Goal: Information Seeking & Learning: Learn about a topic

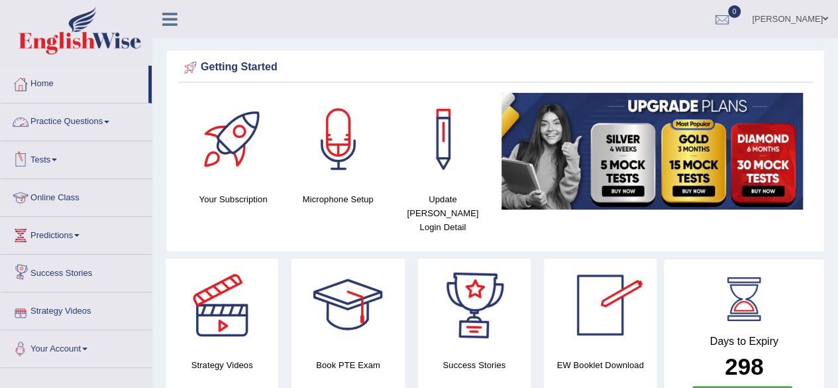
click at [84, 129] on link "Practice Questions" at bounding box center [76, 119] width 151 height 33
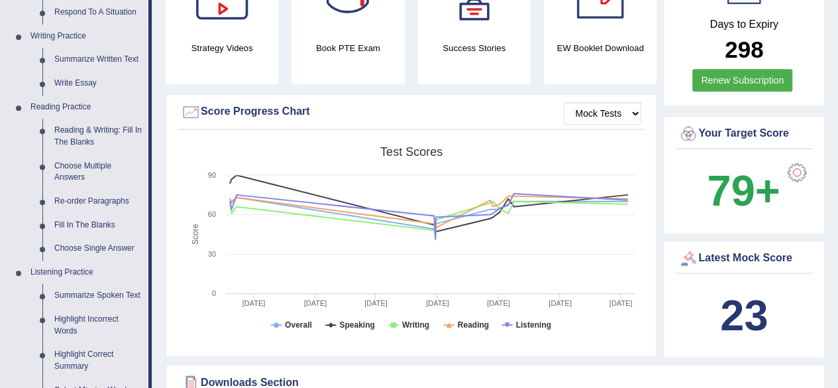
scroll to position [317, 0]
click at [91, 130] on link "Reading & Writing: Fill In The Blanks" at bounding box center [98, 135] width 100 height 35
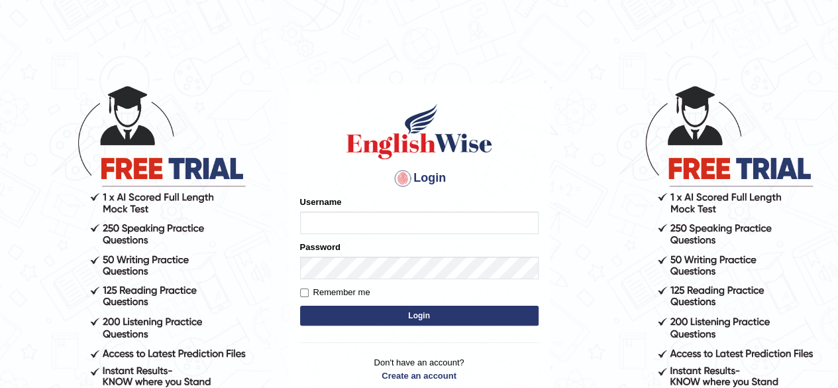
type input "RR12345"
click at [338, 319] on button "Login" at bounding box center [419, 315] width 238 height 20
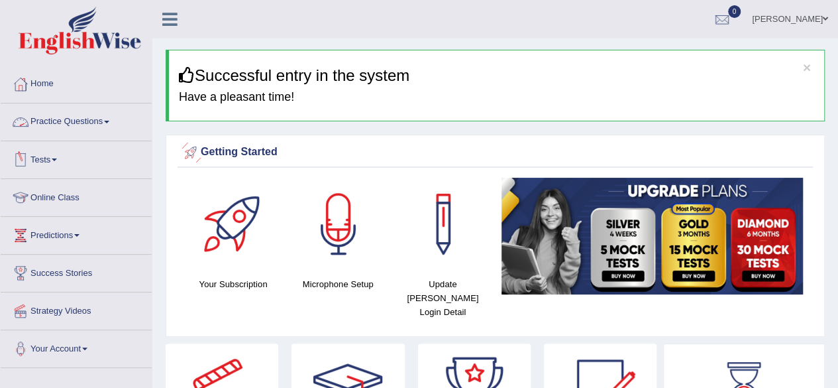
click at [85, 119] on link "Practice Questions" at bounding box center [76, 119] width 151 height 33
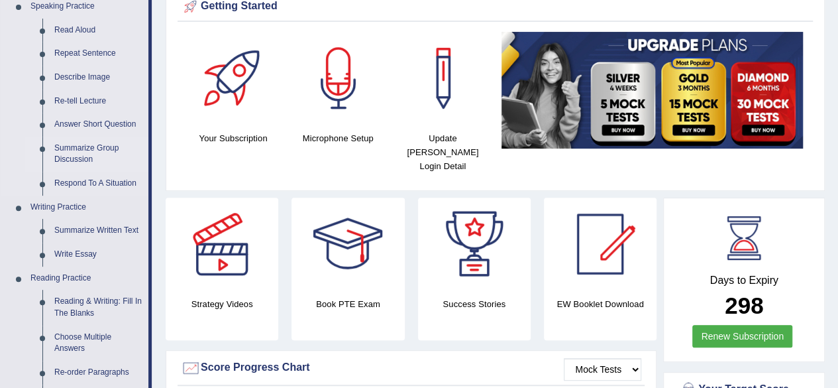
scroll to position [146, 0]
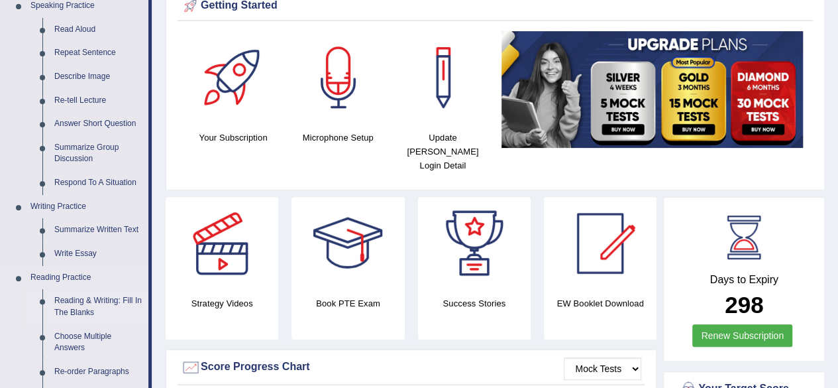
click at [71, 315] on link "Reading & Writing: Fill In The Blanks" at bounding box center [98, 306] width 100 height 35
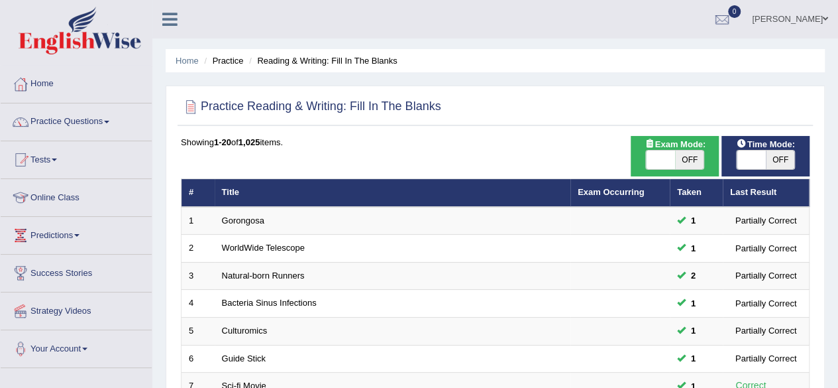
click at [775, 156] on span "OFF" at bounding box center [780, 159] width 29 height 19
checkbox input "true"
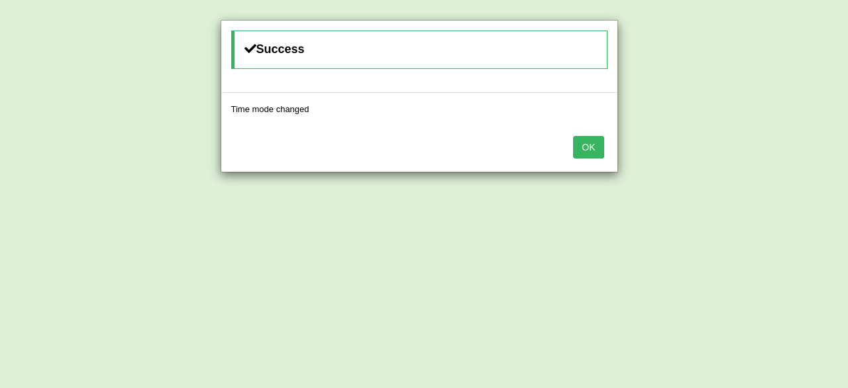
click at [596, 142] on button "OK" at bounding box center [588, 147] width 30 height 23
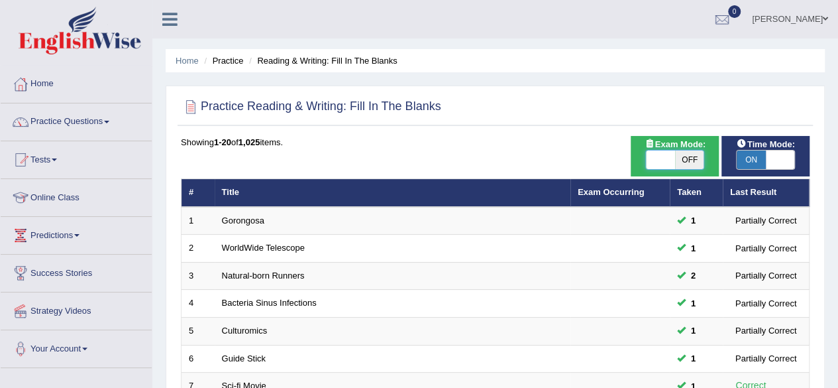
click at [669, 156] on span at bounding box center [660, 159] width 29 height 19
checkbox input "true"
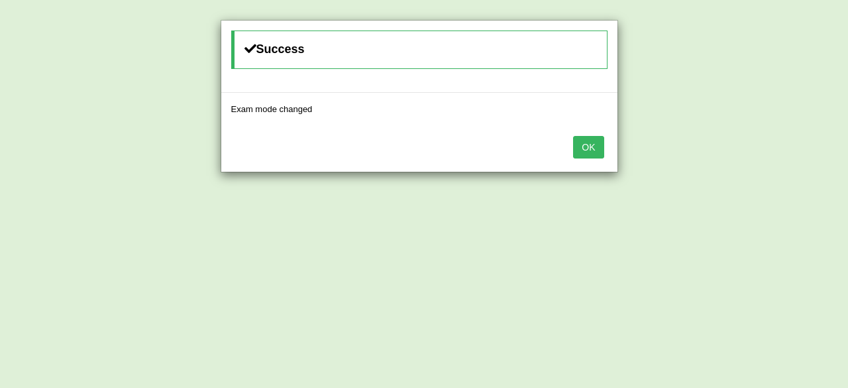
click at [575, 137] on button "OK" at bounding box center [588, 147] width 30 height 23
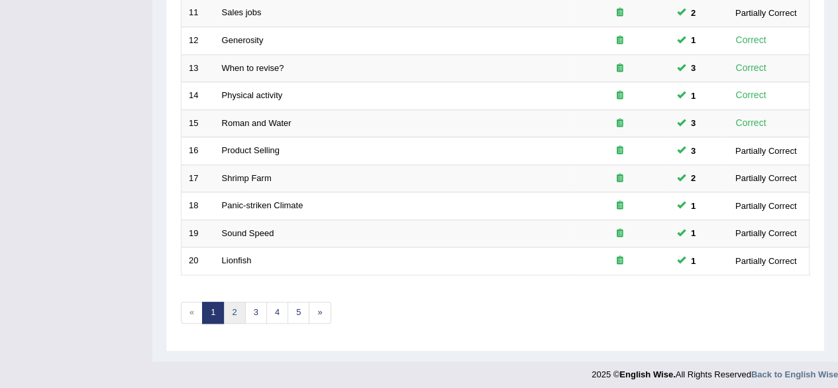
click at [234, 301] on link "2" at bounding box center [234, 312] width 22 height 22
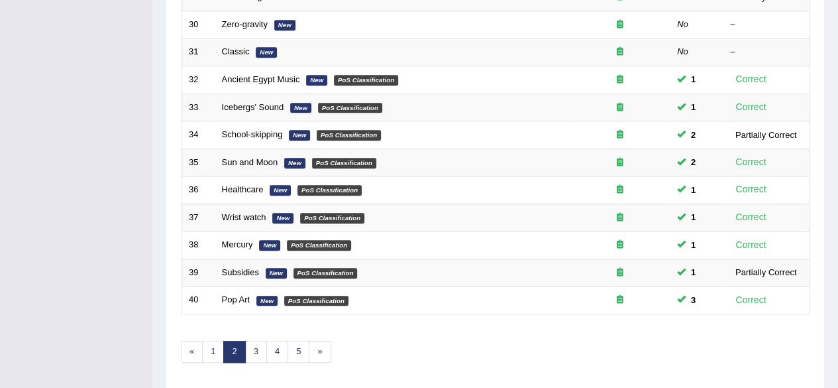
scroll to position [483, 0]
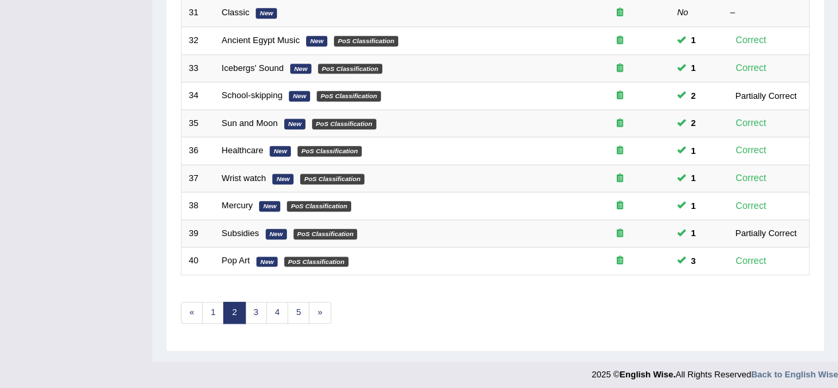
drag, startPoint x: 393, startPoint y: 336, endPoint x: 252, endPoint y: 307, distance: 144.6
click at [252, 307] on link "3" at bounding box center [256, 312] width 22 height 22
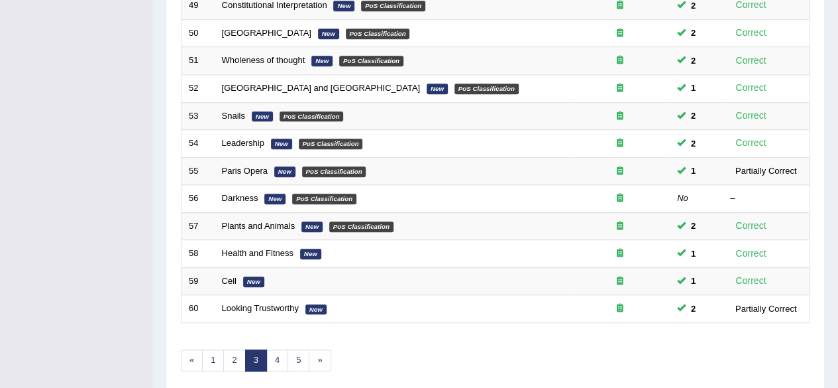
scroll to position [483, 0]
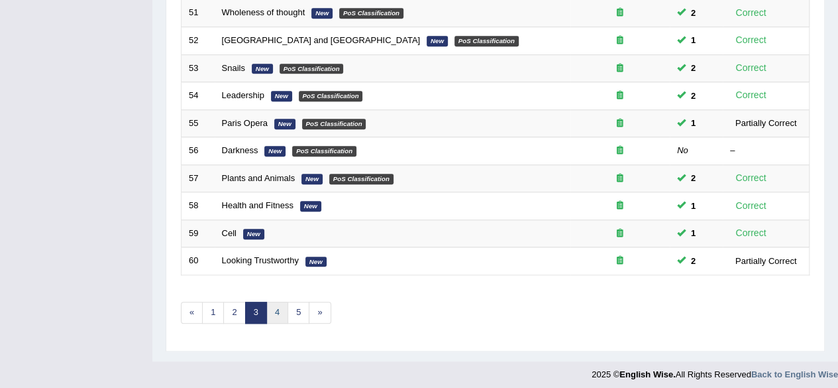
click at [275, 304] on link "4" at bounding box center [277, 312] width 22 height 22
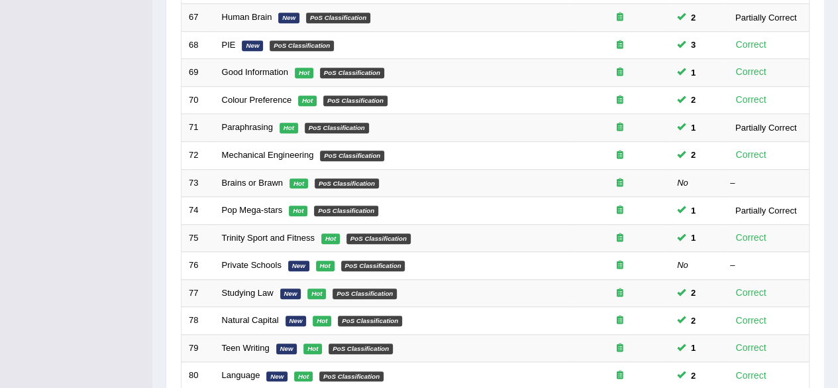
scroll to position [483, 0]
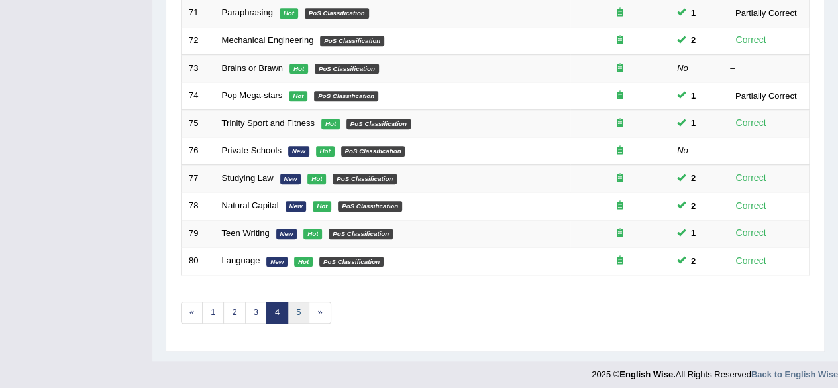
click at [295, 303] on link "5" at bounding box center [298, 312] width 22 height 22
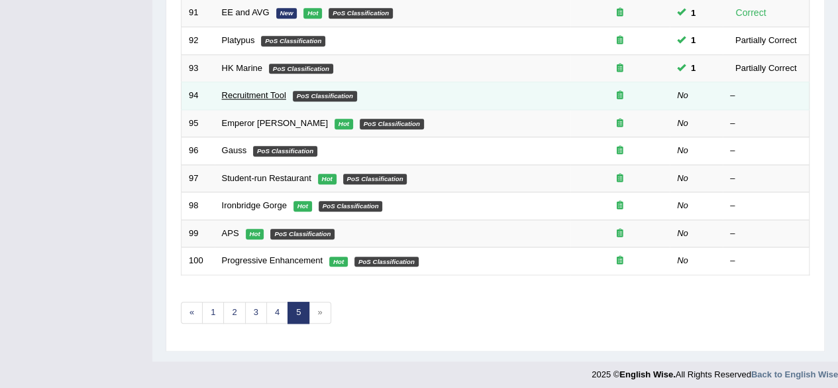
click at [261, 94] on link "Recruitment Tool" at bounding box center [254, 95] width 64 height 10
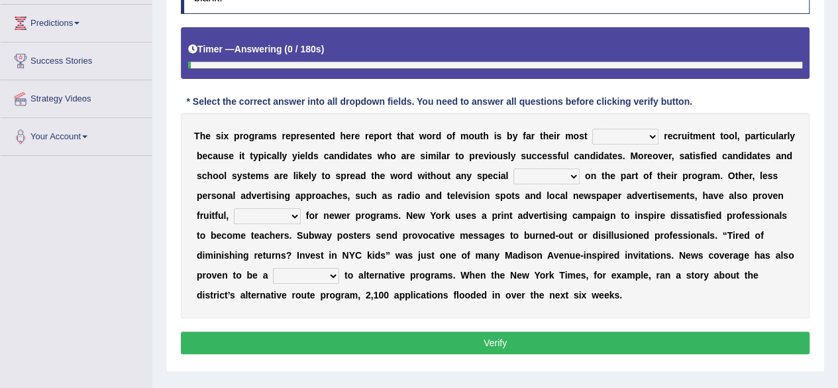
scroll to position [213, 0]
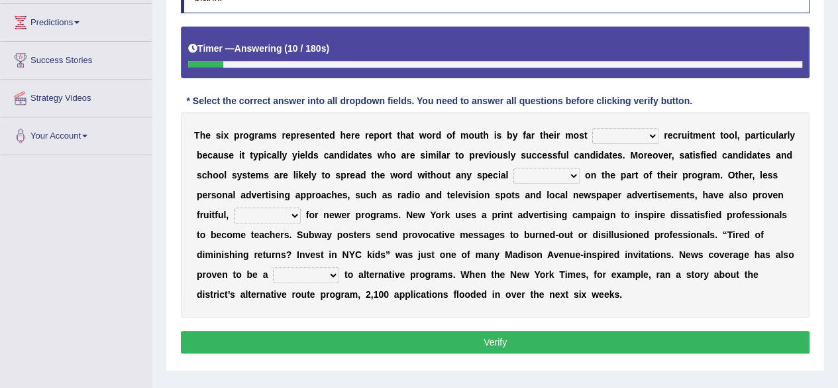
click at [639, 129] on select "affected forcible effective coherent" at bounding box center [625, 136] width 66 height 16
select select "effective"
click at [592, 128] on select "affected forcible effective coherent" at bounding box center [625, 136] width 66 height 16
click at [541, 168] on select "logic effort validity force" at bounding box center [546, 176] width 66 height 16
select select "force"
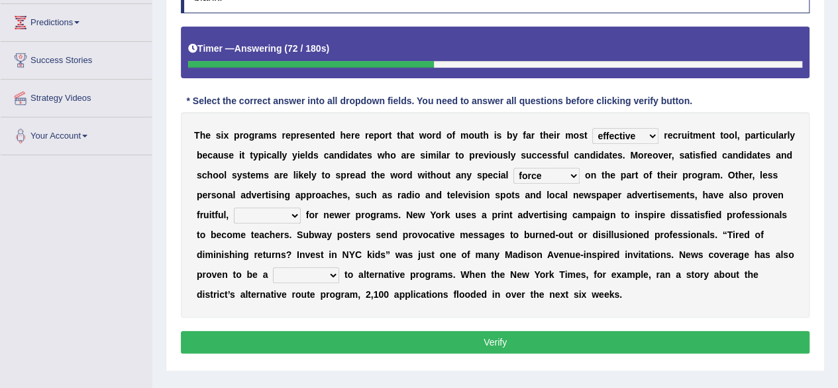
click at [513, 168] on select "logic effort validity force" at bounding box center [546, 176] width 66 height 16
click at [250, 214] on select "conclusive credibly irresistibly especially" at bounding box center [267, 215] width 67 height 16
select select "especially"
click at [234, 207] on select "conclusive credibly irresistibly especially" at bounding box center [267, 215] width 67 height 16
click at [314, 268] on select "boon gain luxury windfall" at bounding box center [306, 275] width 66 height 16
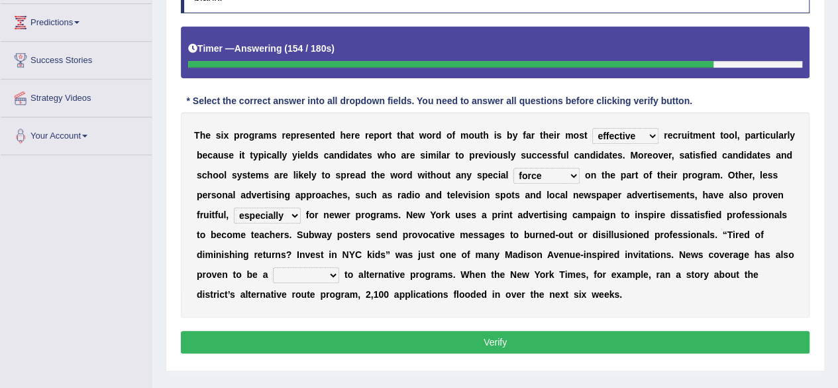
select select "luxury"
click at [273, 267] on select "boon gain luxury windfall" at bounding box center [306, 275] width 66 height 16
click at [305, 331] on button "Verify" at bounding box center [495, 342] width 629 height 23
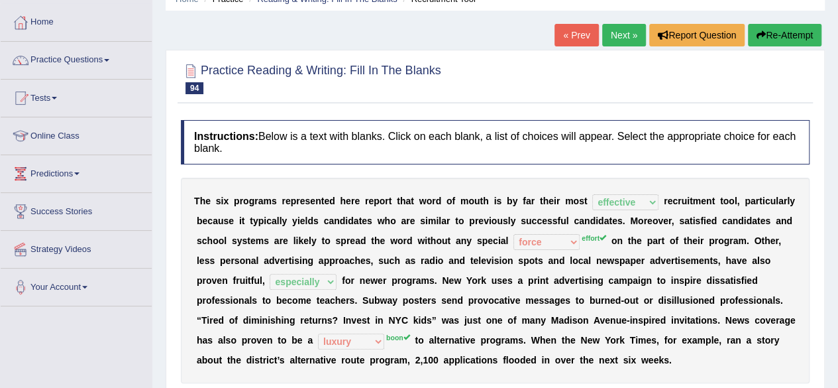
scroll to position [49, 0]
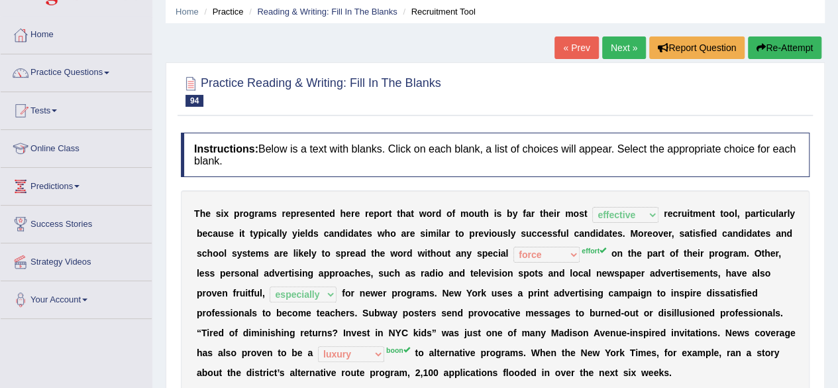
click at [780, 44] on button "Re-Attempt" at bounding box center [785, 47] width 74 height 23
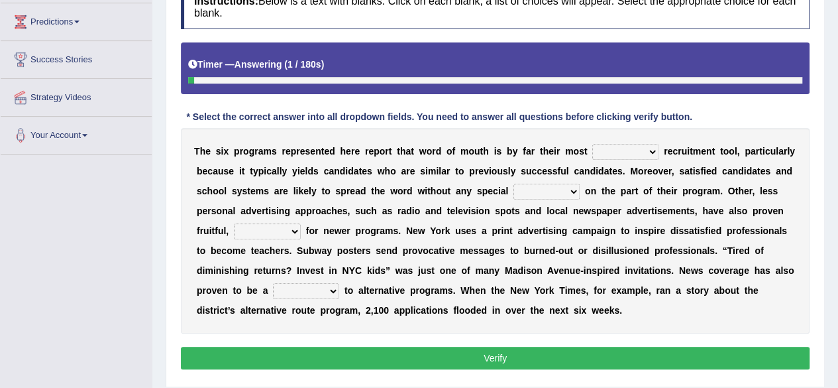
click at [607, 149] on select "affected forcible effective coherent" at bounding box center [625, 152] width 66 height 16
click at [592, 144] on select "affected forcible effective coherent" at bounding box center [625, 152] width 66 height 16
click at [637, 156] on select "affected forcible effective coherent" at bounding box center [625, 152] width 66 height 16
select select "effective"
click at [592, 144] on select "affected forcible effective coherent" at bounding box center [625, 152] width 66 height 16
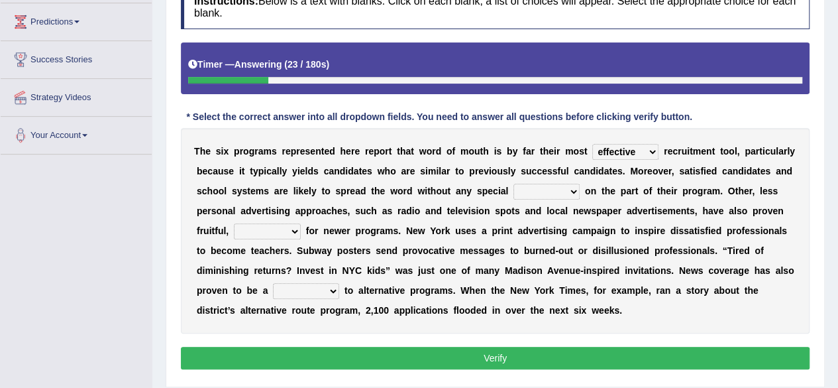
click at [551, 183] on select "logic effort validity force" at bounding box center [546, 191] width 66 height 16
select select "effort"
click at [513, 183] on select "logic effort validity force" at bounding box center [546, 191] width 66 height 16
click at [277, 225] on select "conclusive credibly irresistibly especially" at bounding box center [267, 231] width 67 height 16
select select "especially"
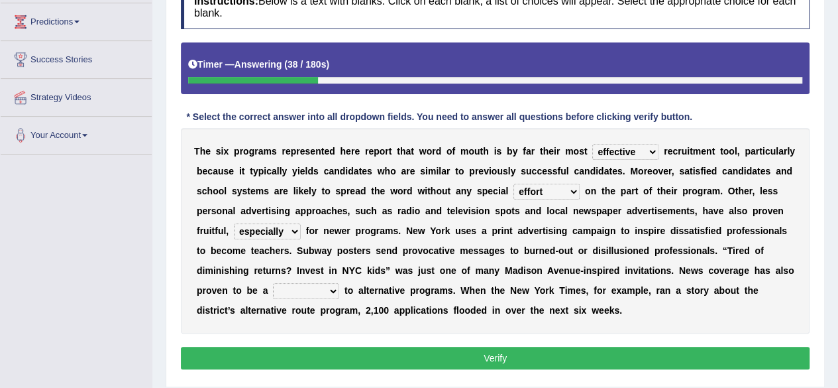
click at [234, 223] on select "conclusive credibly irresistibly especially" at bounding box center [267, 231] width 67 height 16
click at [309, 286] on select "boon gain luxury windfall" at bounding box center [306, 291] width 66 height 16
select select "boon"
click at [273, 283] on select "boon gain luxury windfall" at bounding box center [306, 291] width 66 height 16
drag, startPoint x: 346, startPoint y: 343, endPoint x: 346, endPoint y: 362, distance: 18.5
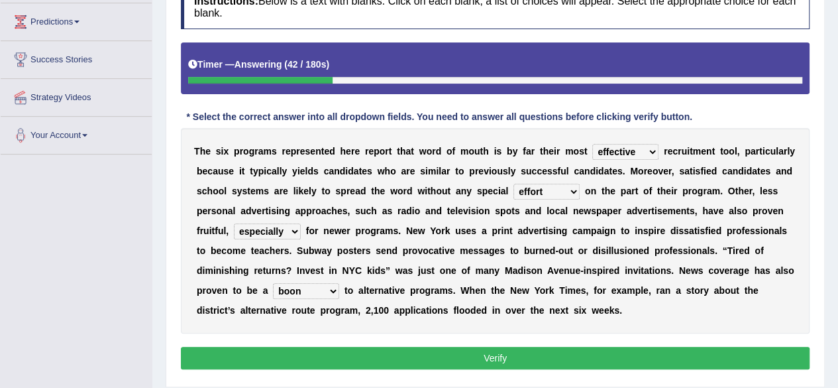
click at [346, 362] on div "Instructions: Below is a text with blanks. Click on each blank, a list of choic…" at bounding box center [495, 178] width 635 height 401
click at [346, 362] on button "Verify" at bounding box center [495, 357] width 629 height 23
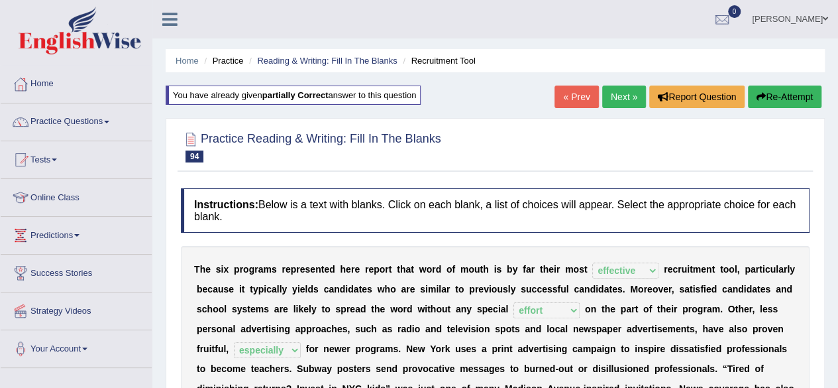
click at [622, 107] on link "Next »" at bounding box center [624, 96] width 44 height 23
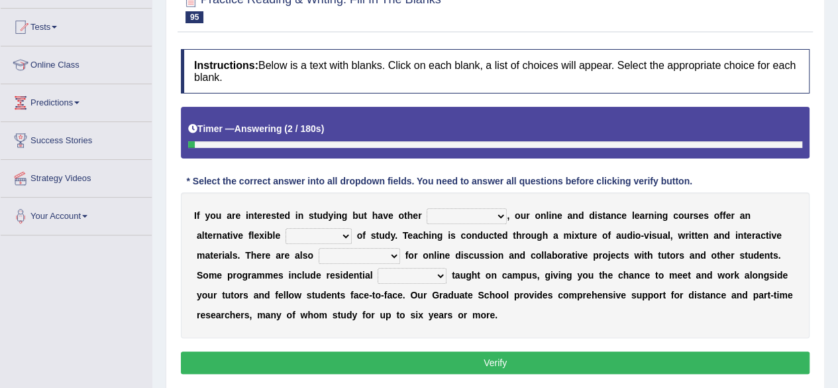
scroll to position [147, 0]
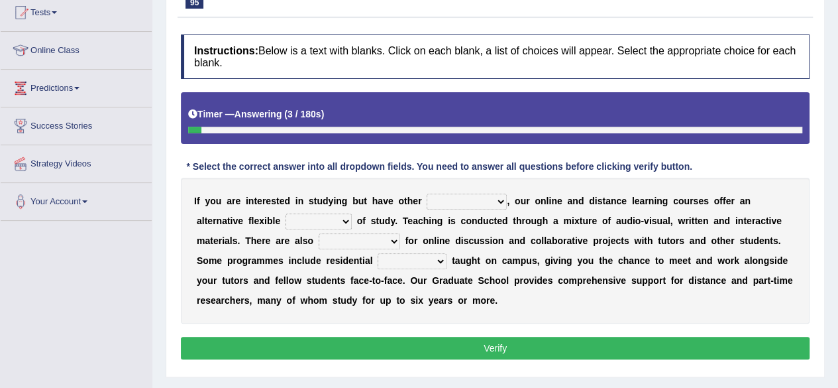
click at [467, 201] on select "inclinations presumptions commitments assumptions" at bounding box center [467, 201] width 80 height 16
select select "commitments"
click at [427, 193] on select "inclinations presumptions commitments assumptions" at bounding box center [467, 201] width 80 height 16
click at [295, 224] on select "partition plan mission mode" at bounding box center [319, 221] width 66 height 16
select select "mode"
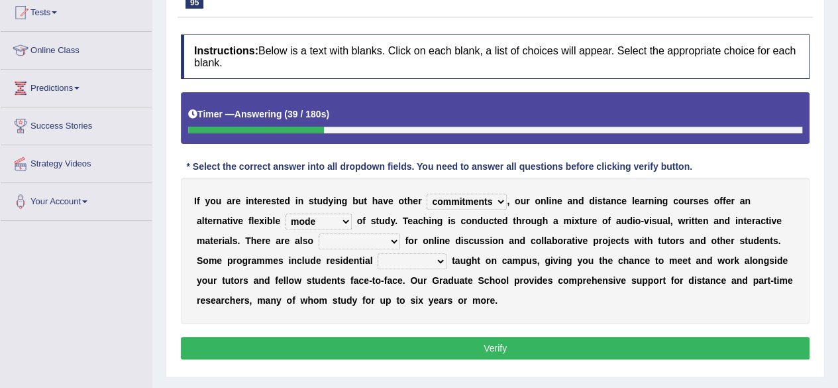
click at [286, 213] on select "partition plan mission mode" at bounding box center [319, 221] width 66 height 16
click at [363, 242] on select "opportunities occasions needs contingencies" at bounding box center [359, 241] width 81 height 16
select select "opportunities"
click at [319, 233] on select "opportunities occasions needs contingencies" at bounding box center [359, 241] width 81 height 16
click at [438, 262] on select "apartments modules techniques finesse" at bounding box center [412, 261] width 69 height 16
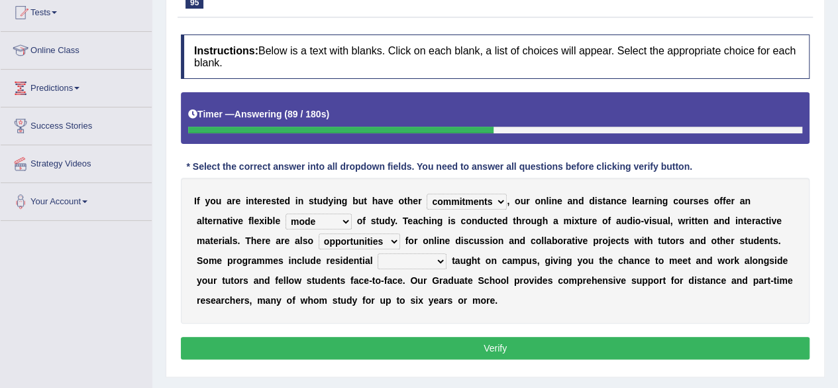
select select "modules"
click at [378, 253] on select "apartments modules techniques finesse" at bounding box center [412, 261] width 69 height 16
click at [407, 346] on button "Verify" at bounding box center [495, 348] width 629 height 23
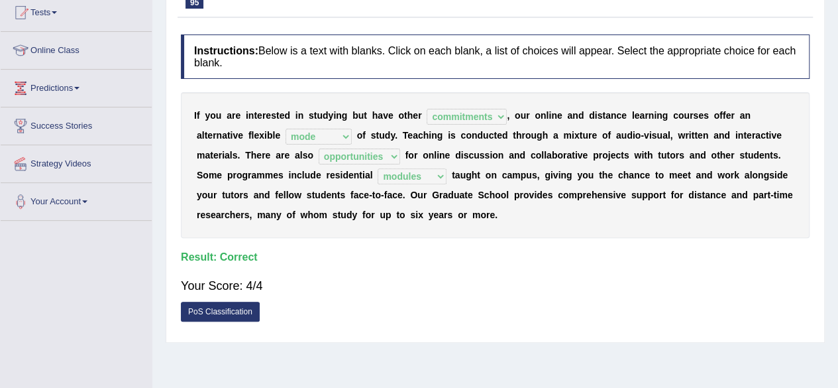
scroll to position [0, 0]
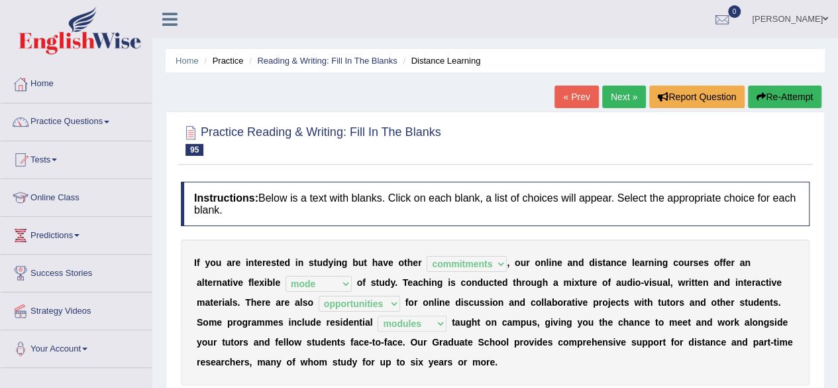
click at [608, 99] on link "Next »" at bounding box center [624, 96] width 44 height 23
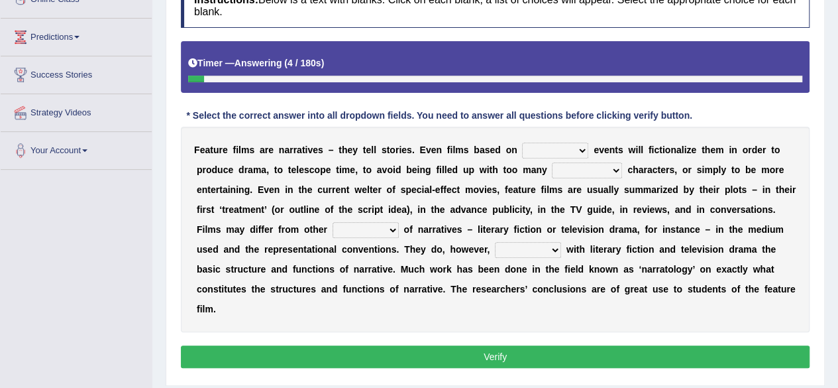
scroll to position [199, 0]
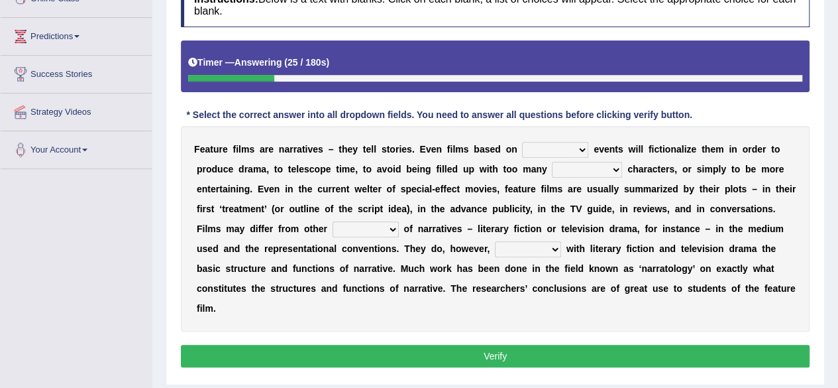
click at [561, 147] on select "past proper real repeated" at bounding box center [555, 150] width 66 height 16
select select "real"
click at [522, 142] on select "past proper real repeated" at bounding box center [555, 150] width 66 height 16
click at [589, 173] on select "senior minor prominent complacent" at bounding box center [587, 170] width 70 height 16
click at [552, 162] on select "senior minor prominent complacent" at bounding box center [587, 170] width 70 height 16
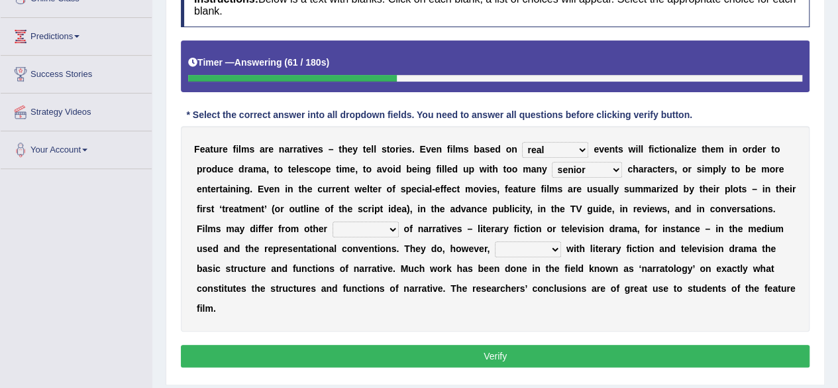
click at [580, 170] on select "senior minor prominent complacent" at bounding box center [587, 170] width 70 height 16
select select "minor"
click at [552, 162] on select "senior minor prominent complacent" at bounding box center [587, 170] width 70 height 16
click at [352, 227] on select "kindle kindling kind kinds" at bounding box center [366, 229] width 66 height 16
select select "kind"
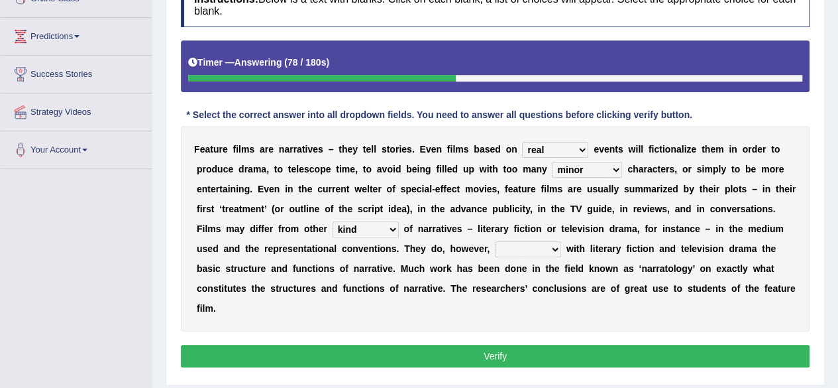
click at [333, 221] on select "kindle kindling kind kinds" at bounding box center [366, 229] width 66 height 16
click at [514, 247] on select "share show pair possess" at bounding box center [528, 249] width 66 height 16
select select "share"
click at [495, 241] on select "share show pair possess" at bounding box center [528, 249] width 66 height 16
click at [470, 354] on button "Verify" at bounding box center [495, 355] width 629 height 23
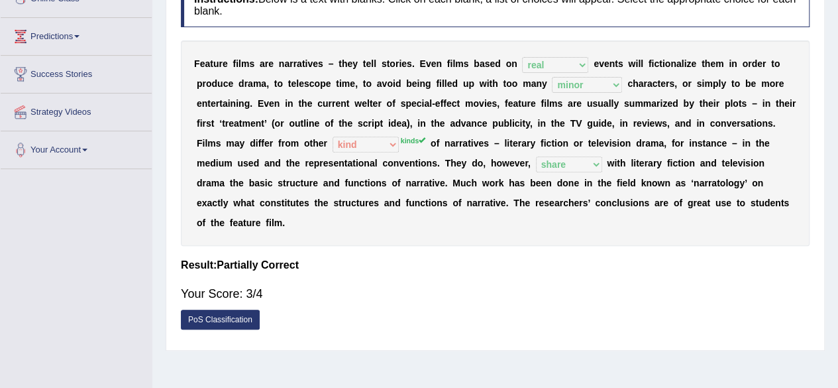
scroll to position [0, 0]
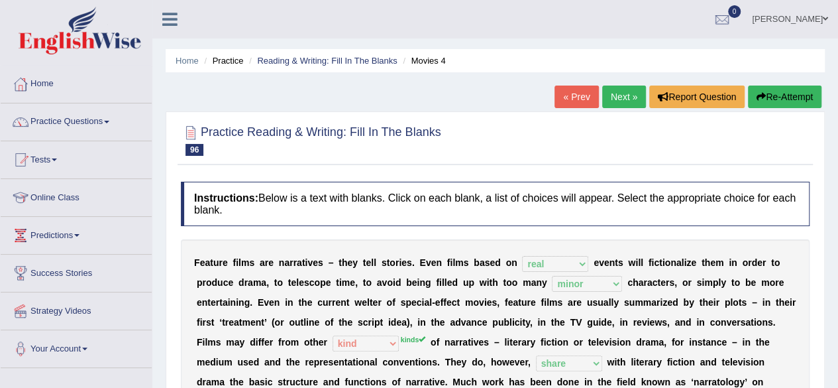
click at [613, 99] on link "Next »" at bounding box center [624, 96] width 44 height 23
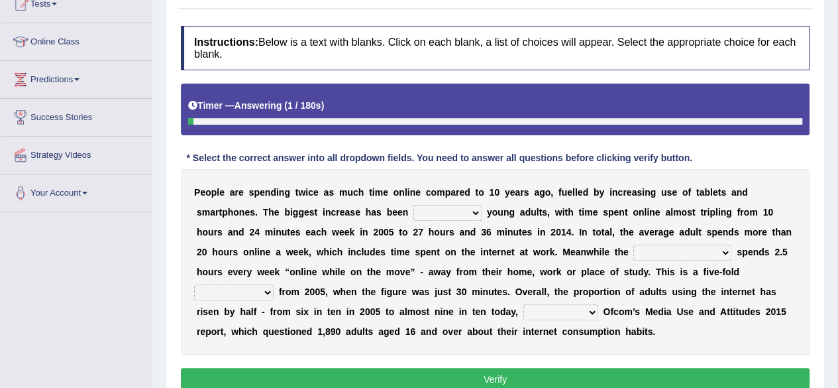
scroll to position [157, 0]
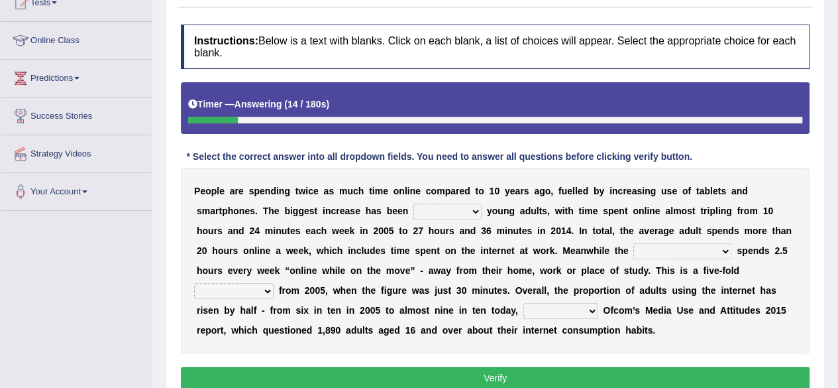
click at [460, 209] on select "after among following remarkable" at bounding box center [447, 211] width 68 height 16
select select "among"
click at [413, 203] on select "after among following remarkable" at bounding box center [447, 211] width 68 height 16
click at [665, 251] on select "geniuses average person passionate artists tech wizards" at bounding box center [682, 251] width 98 height 16
select select "average person"
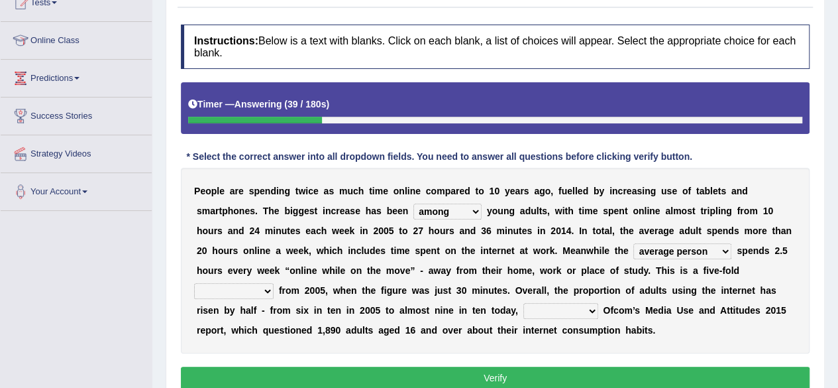
click at [633, 243] on select "geniuses average person passionate artists tech wizards" at bounding box center [682, 251] width 98 height 16
click at [259, 293] on select "augmentation reduction increase decrease" at bounding box center [233, 291] width 79 height 16
select select "increase"
click at [194, 283] on select "augmentation reduction increase decrease" at bounding box center [233, 291] width 79 height 16
click at [562, 309] on select "in terms of regarding as well as according to" at bounding box center [560, 311] width 75 height 16
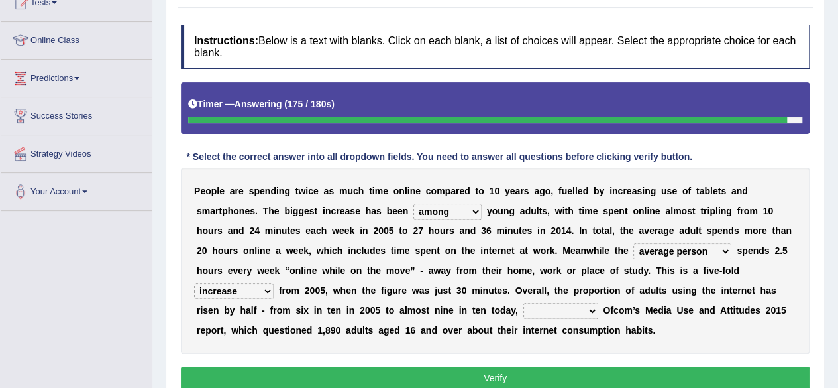
select select "as well as"
click at [523, 303] on select "in terms of regarding as well as according to" at bounding box center [560, 311] width 75 height 16
click at [571, 312] on select "in terms of regarding as well as according to" at bounding box center [560, 311] width 75 height 16
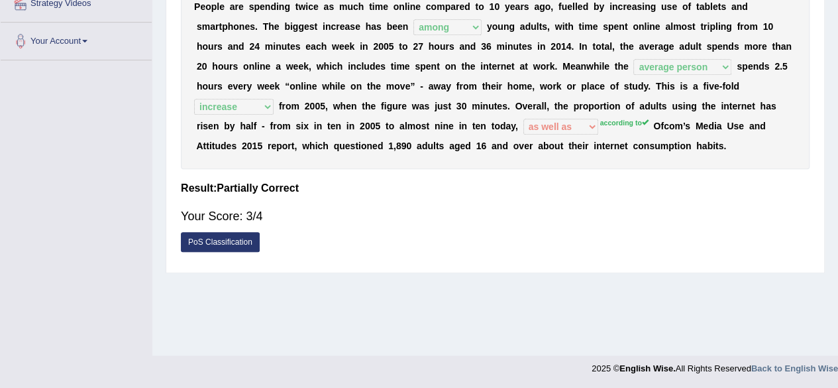
scroll to position [0, 0]
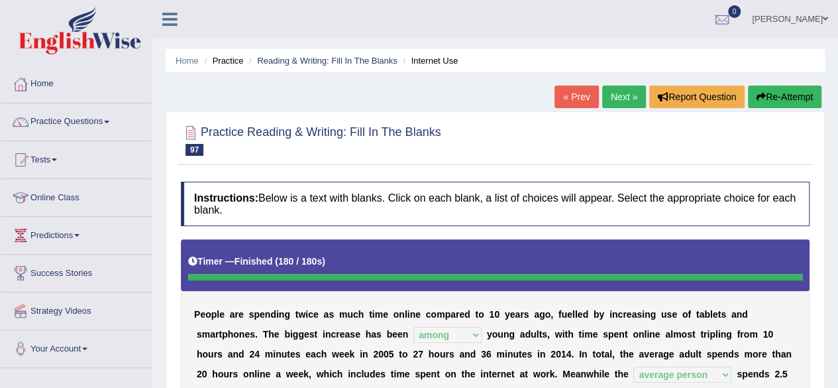
click at [629, 90] on link "Next »" at bounding box center [624, 96] width 44 height 23
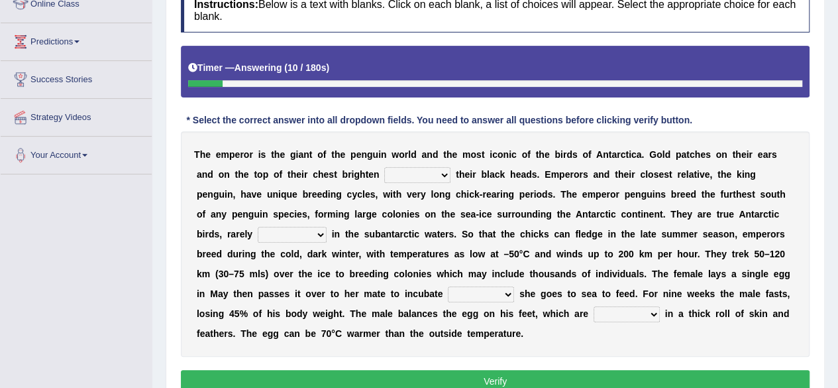
click at [440, 174] on select "down glow up on" at bounding box center [417, 175] width 66 height 16
select select "up"
click at [384, 167] on select "down glow up on" at bounding box center [417, 175] width 66 height 16
click at [297, 233] on select "swim seen submerged floating" at bounding box center [292, 235] width 69 height 16
click at [258, 227] on select "swim seen submerged floating" at bounding box center [292, 235] width 69 height 16
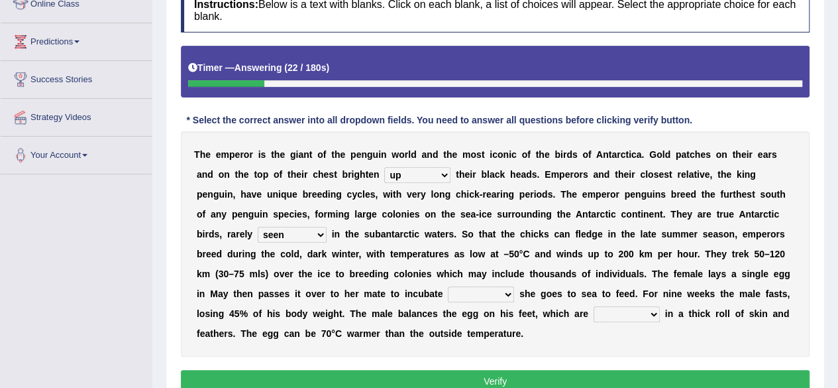
click at [321, 233] on select "swim seen submerged floating" at bounding box center [292, 235] width 69 height 16
select select "swim"
click at [258, 227] on select "swim seen submerged floating" at bounding box center [292, 235] width 69 height 16
click at [488, 297] on select "whilst rather however though" at bounding box center [481, 294] width 66 height 16
select select "whilst"
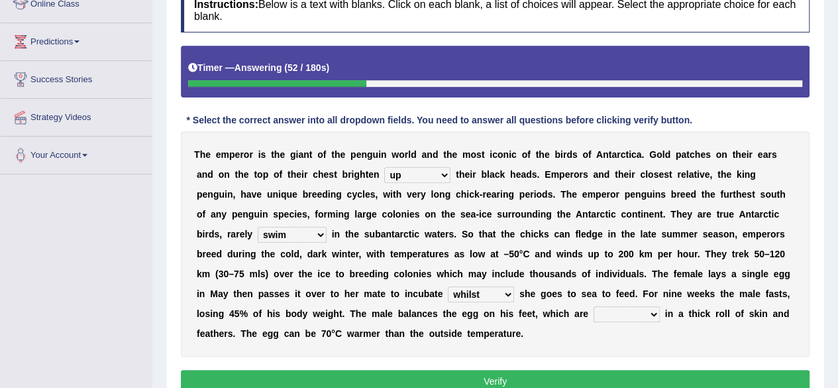
click at [448, 286] on select "whilst rather however though" at bounding box center [481, 294] width 66 height 16
click at [626, 319] on select "powered caved carved covered" at bounding box center [627, 314] width 66 height 16
select select "covered"
click at [594, 306] on select "powered caved carved covered" at bounding box center [627, 314] width 66 height 16
click at [305, 233] on select "swim seen submerged floating" at bounding box center [292, 235] width 69 height 16
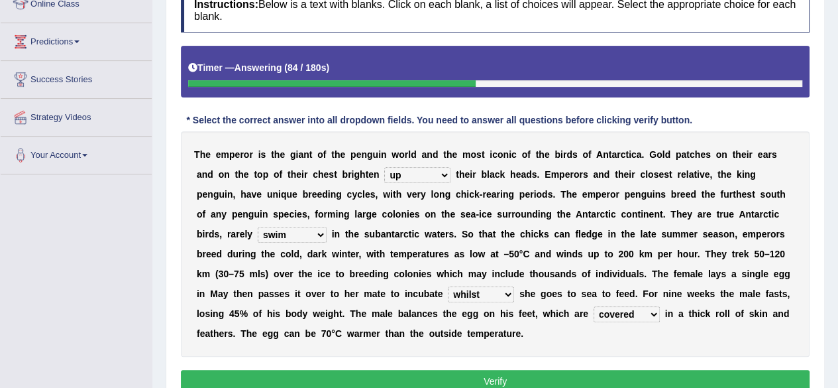
select select "seen"
click at [258, 227] on select "swim seen submerged floating" at bounding box center [292, 235] width 69 height 16
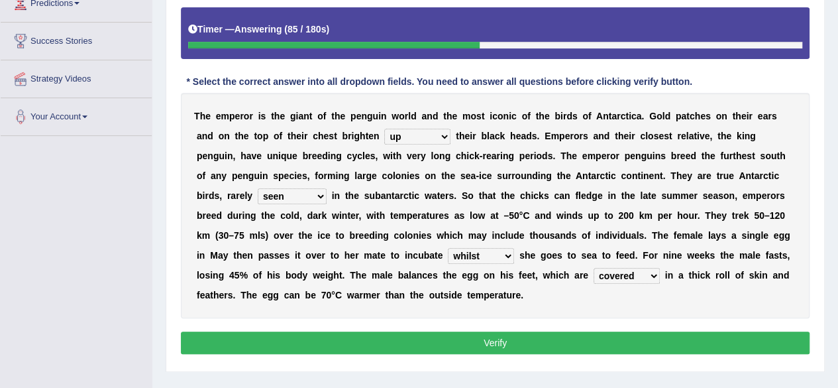
scroll to position [233, 0]
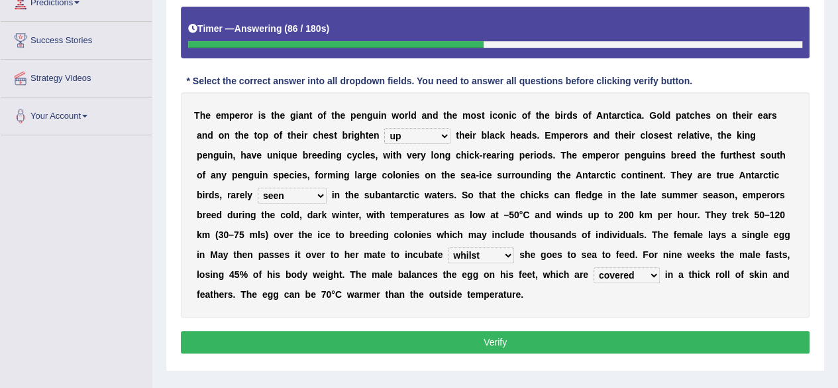
click at [301, 344] on button "Verify" at bounding box center [495, 342] width 629 height 23
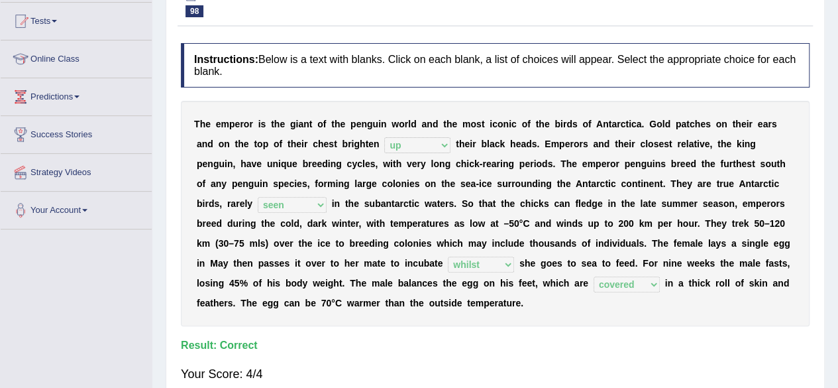
click at [541, 323] on div "T h e e m p e r o r i s t h e g i a n t o f t h e p e n g u i n w o r l d a n d…" at bounding box center [495, 213] width 629 height 225
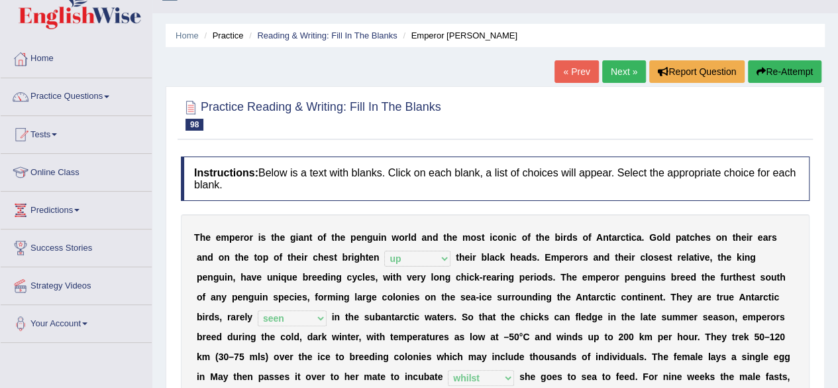
scroll to position [0, 0]
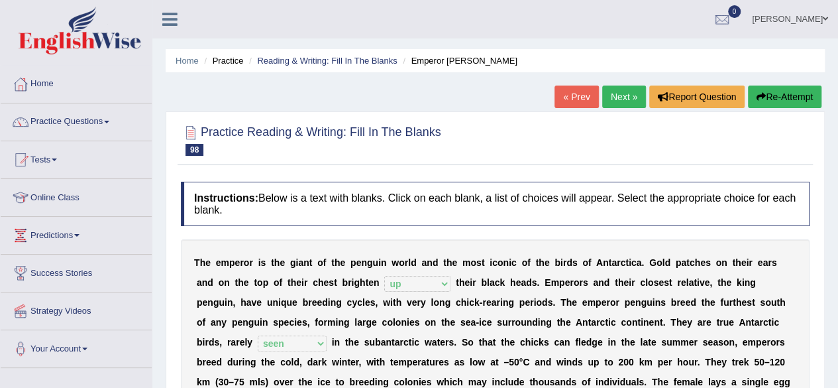
click at [612, 91] on link "Next »" at bounding box center [624, 96] width 44 height 23
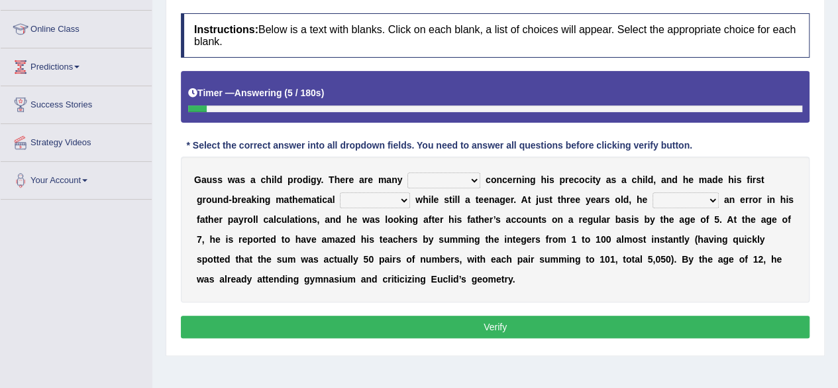
click at [454, 176] on select "applications anecdotes legends rumours" at bounding box center [443, 180] width 73 height 16
select select "rumours"
click at [407, 172] on select "applications anecdotes legends rumours" at bounding box center [443, 180] width 73 height 16
click at [386, 202] on select "inventions researches studies discoveries" at bounding box center [375, 200] width 70 height 16
select select "inventions"
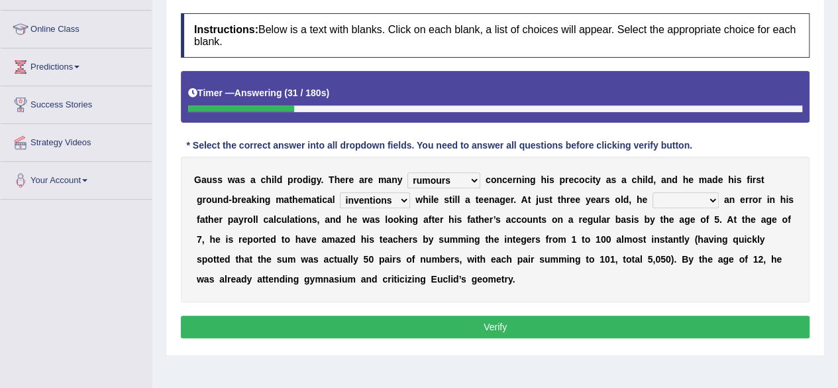
click at [340, 192] on select "inventions researches studies discoveries" at bounding box center [375, 200] width 70 height 16
click at [647, 196] on b at bounding box center [649, 199] width 5 height 11
click at [652, 197] on select "corrected effected caused improved" at bounding box center [685, 200] width 66 height 16
select select "corrected"
click at [652, 192] on select "corrected effected caused improved" at bounding box center [685, 200] width 66 height 16
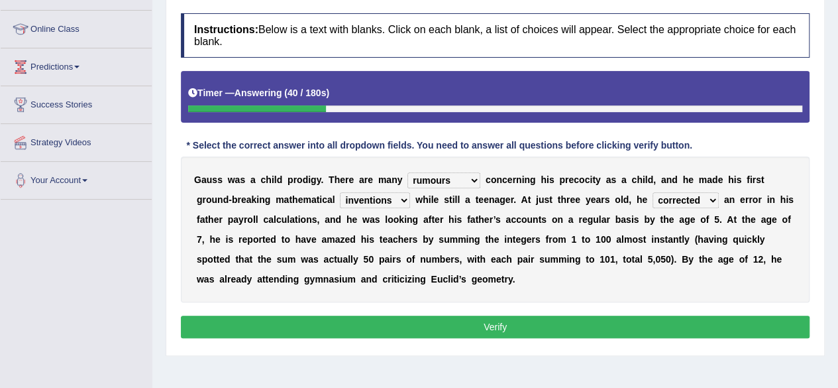
click at [417, 317] on button "Verify" at bounding box center [495, 326] width 629 height 23
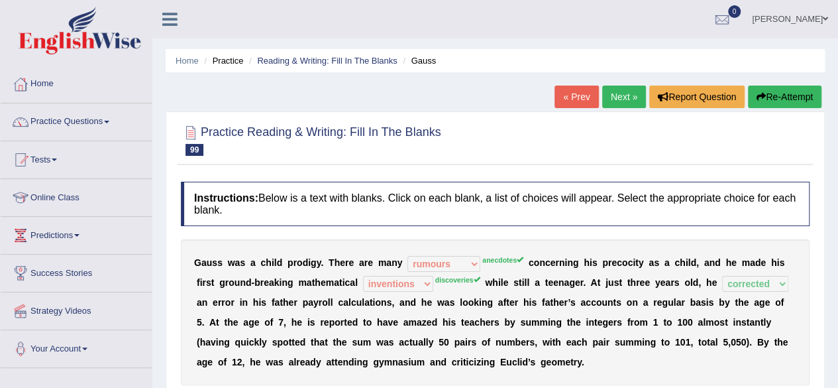
click at [783, 104] on button "Re-Attempt" at bounding box center [785, 96] width 74 height 23
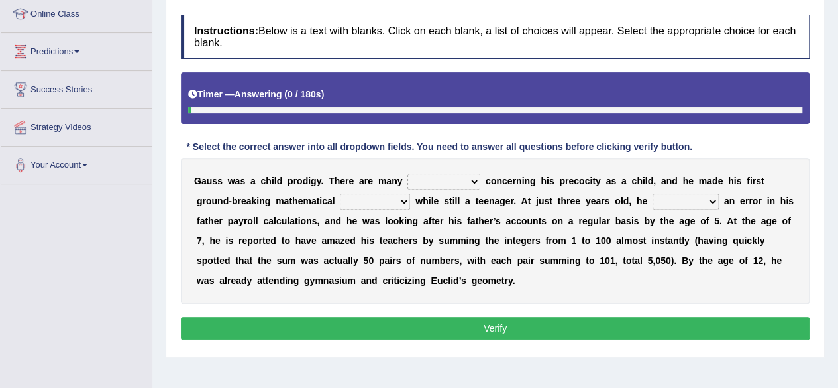
scroll to position [185, 0]
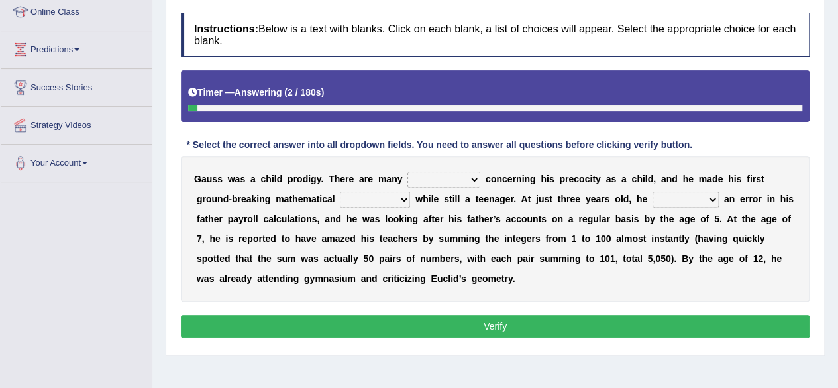
click at [466, 177] on select "applications anecdotes legends rumours" at bounding box center [443, 180] width 73 height 16
select select "anecdotes"
click at [407, 172] on select "applications anecdotes legends rumours" at bounding box center [443, 180] width 73 height 16
click at [392, 195] on select "inventions researches studies discoveries" at bounding box center [375, 199] width 70 height 16
select select "discoveries"
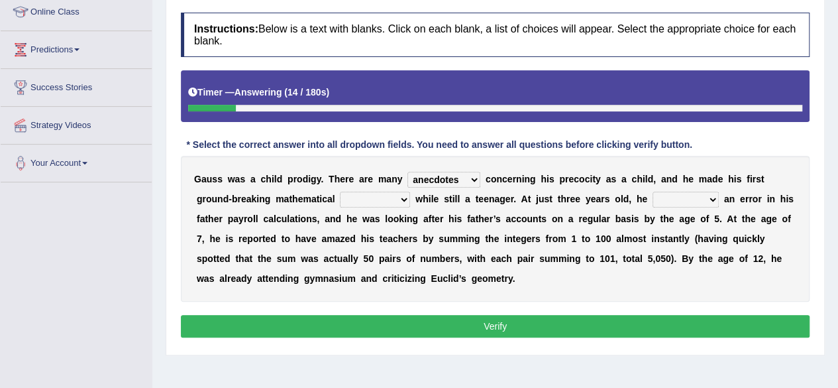
click at [340, 191] on select "inventions researches studies discoveries" at bounding box center [375, 199] width 70 height 16
click at [690, 200] on select "corrected effected caused improved" at bounding box center [685, 199] width 66 height 16
select select "corrected"
click at [652, 191] on select "corrected effected caused improved" at bounding box center [685, 199] width 66 height 16
click at [542, 316] on button "Verify" at bounding box center [495, 326] width 629 height 23
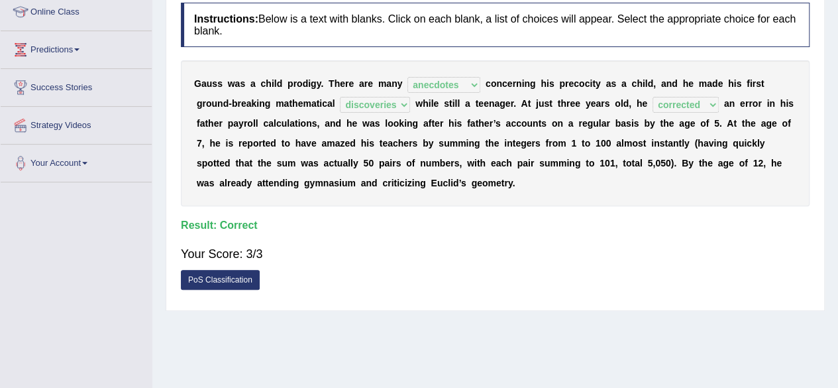
scroll to position [0, 0]
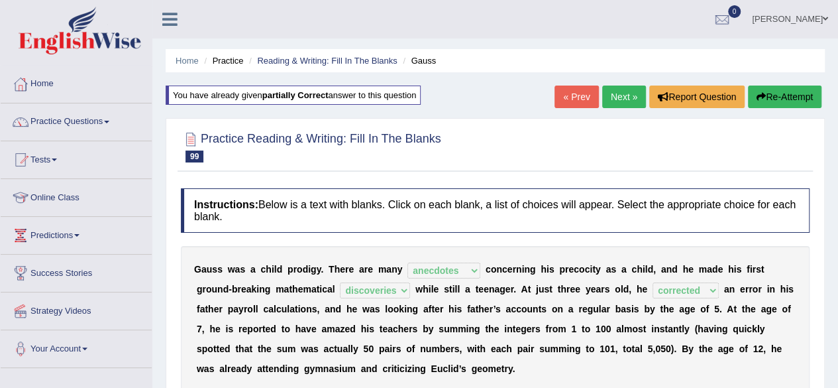
click at [627, 91] on link "Next »" at bounding box center [624, 96] width 44 height 23
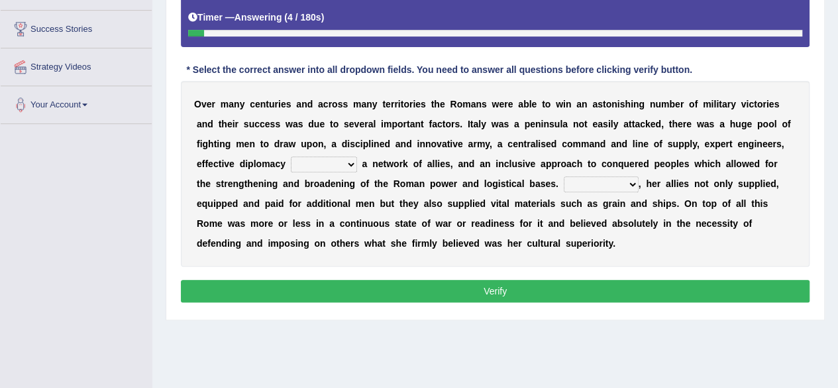
click at [318, 162] on select "fitting gauging properly through" at bounding box center [324, 164] width 66 height 16
select select "gauging"
click at [291, 156] on select "fitting gauging properly through" at bounding box center [324, 164] width 66 height 16
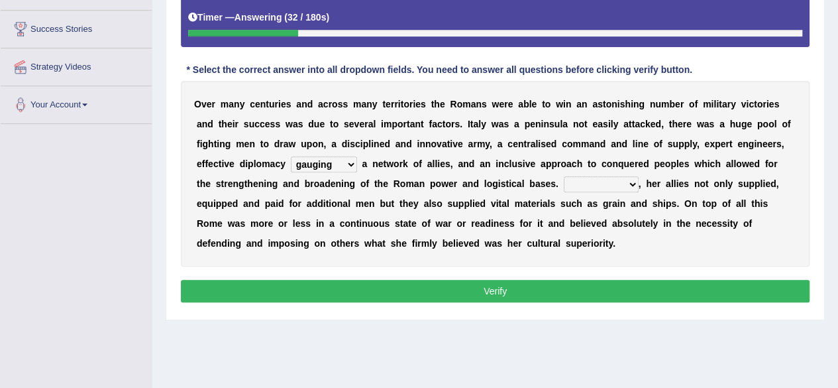
click at [594, 185] on select "However Further Instead Alternatively" at bounding box center [601, 184] width 75 height 16
select select "Further"
click at [564, 176] on select "However Further Instead Alternatively" at bounding box center [601, 184] width 75 height 16
click at [541, 289] on button "Verify" at bounding box center [495, 291] width 629 height 23
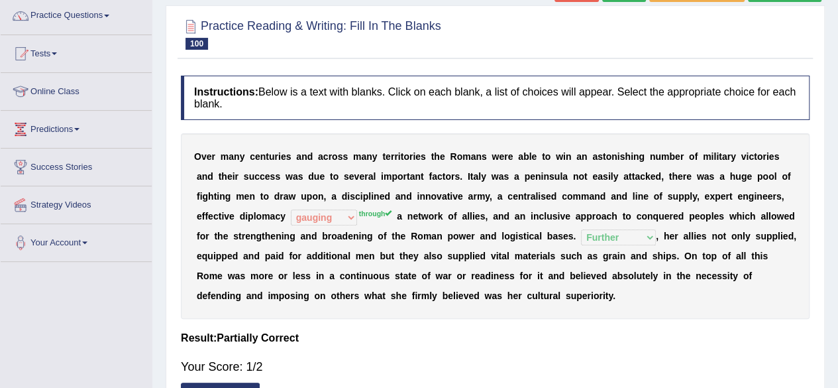
scroll to position [97, 0]
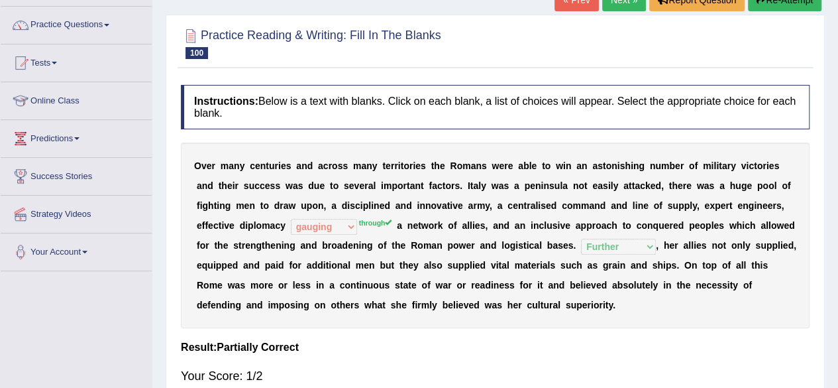
click at [774, 1] on button "Re-Attempt" at bounding box center [785, 0] width 74 height 23
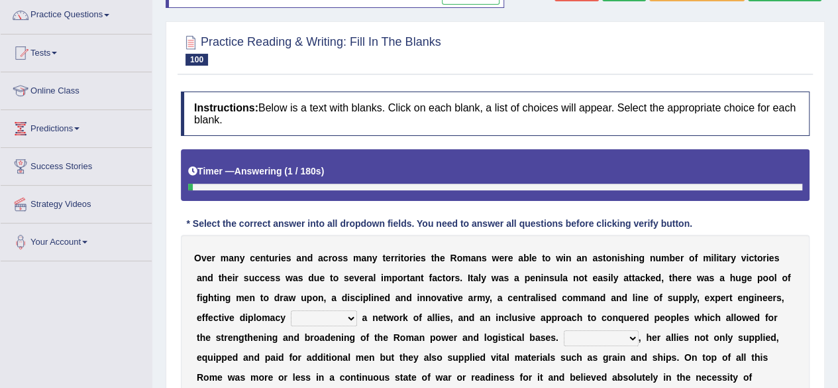
click at [331, 317] on select "fitting gauging properly through" at bounding box center [324, 318] width 66 height 16
select select "through"
click at [291, 310] on select "fitting gauging properly through" at bounding box center [324, 318] width 66 height 16
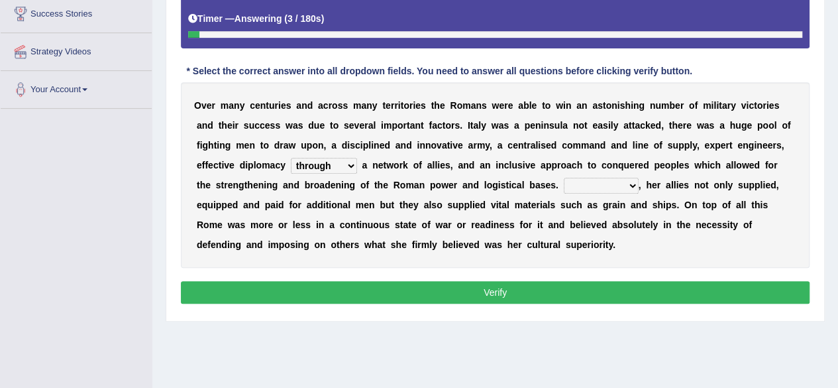
scroll to position [264, 0]
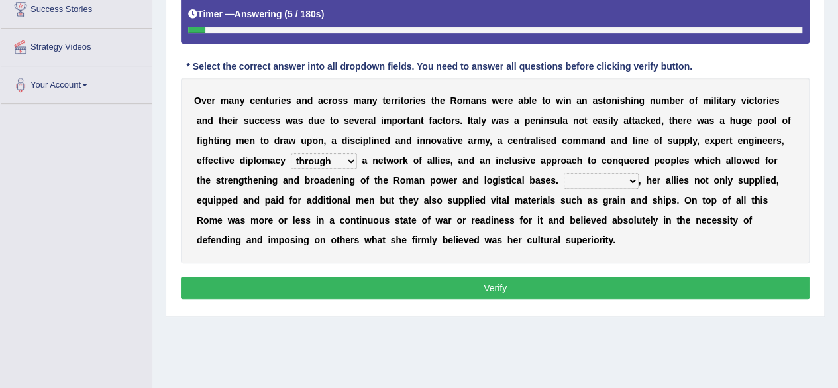
click at [586, 181] on select "However Further Instead Alternatively" at bounding box center [601, 181] width 75 height 16
select select "Further"
click at [564, 173] on select "However Further Instead Alternatively" at bounding box center [601, 181] width 75 height 16
click at [564, 282] on button "Verify" at bounding box center [495, 287] width 629 height 23
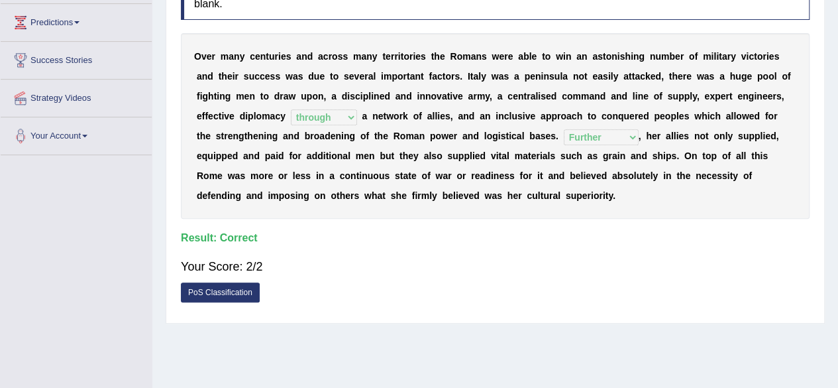
scroll to position [0, 0]
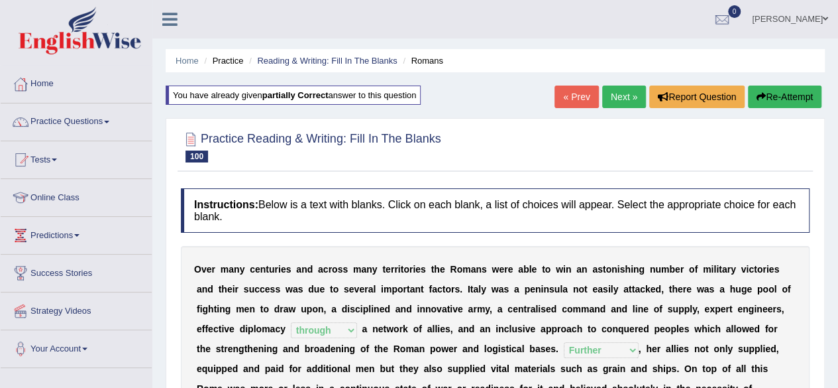
click at [617, 105] on link "Next »" at bounding box center [624, 96] width 44 height 23
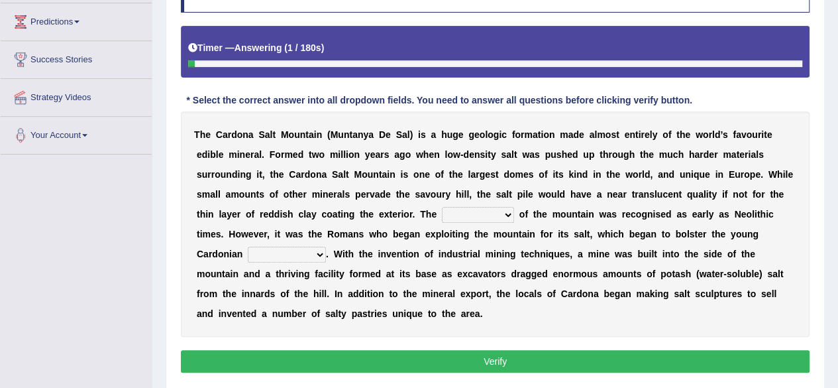
scroll to position [218, 0]
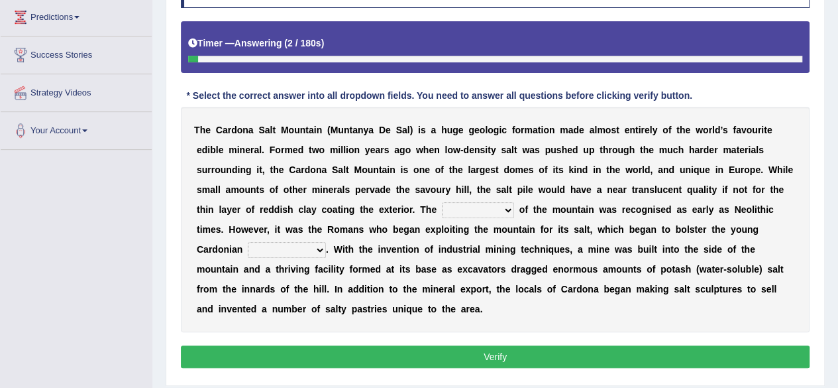
click at [492, 211] on select "treachery significance difficulty productivity" at bounding box center [478, 210] width 72 height 16
select select "significance"
click at [442, 202] on select "treachery significance difficulty productivity" at bounding box center [478, 210] width 72 height 16
click at [301, 242] on select "roller-coaster foolhardy income economy" at bounding box center [287, 250] width 78 height 16
select select "economy"
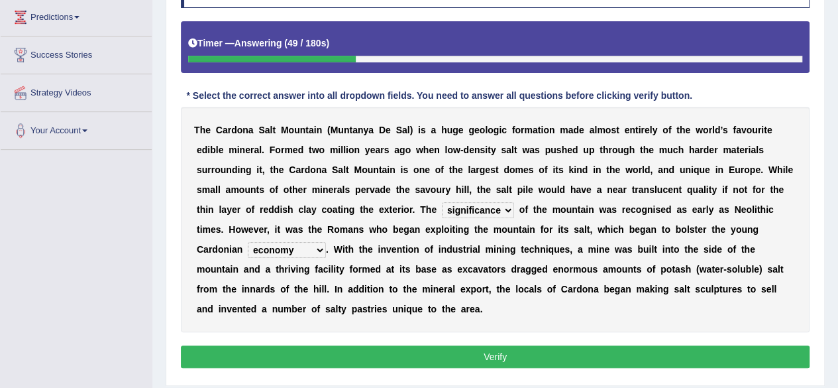
click at [248, 242] on select "roller-coaster foolhardy income economy" at bounding box center [287, 250] width 78 height 16
click at [441, 352] on button "Verify" at bounding box center [495, 356] width 629 height 23
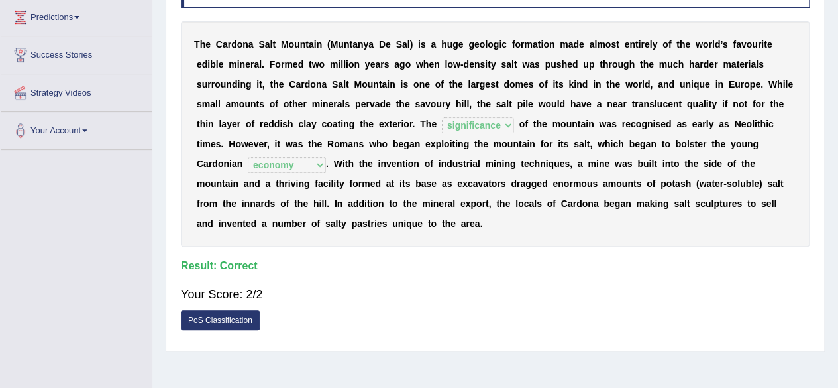
click at [441, 352] on div "Home Practice Reading & Writing: Fill In The Blanks [PERSON_NAME] [GEOGRAPHIC_D…" at bounding box center [495, 113] width 686 height 662
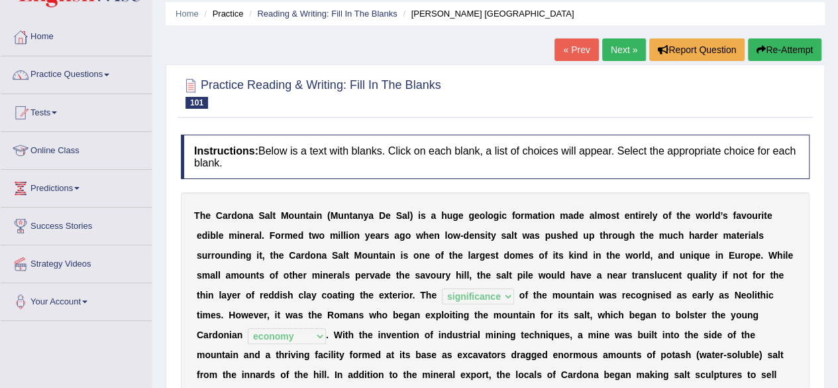
scroll to position [0, 0]
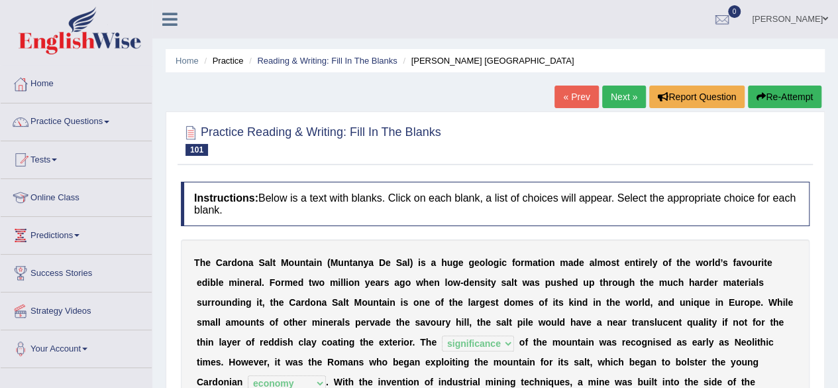
click at [617, 91] on link "Next »" at bounding box center [624, 96] width 44 height 23
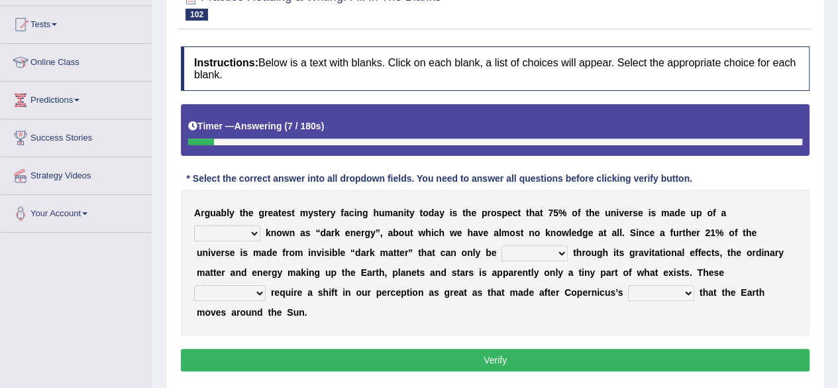
scroll to position [180, 0]
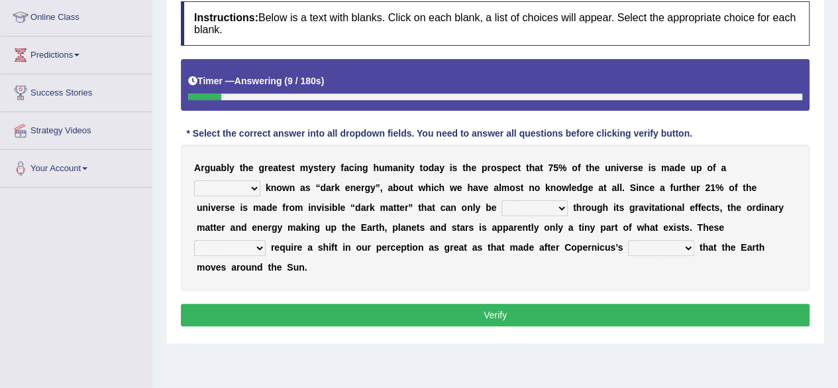
click at [248, 183] on select "item thing material substance" at bounding box center [227, 188] width 66 height 16
select select "substance"
click at [194, 180] on select "item thing material substance" at bounding box center [227, 188] width 66 height 16
click at [546, 209] on select "sensed useful detected visualized" at bounding box center [534, 208] width 66 height 16
select select "detected"
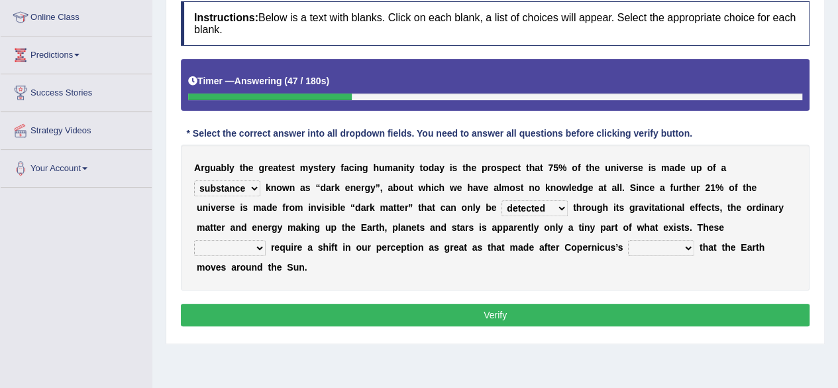
click at [501, 200] on select "sensed useful detected visualized" at bounding box center [534, 208] width 66 height 16
click at [251, 240] on select "anomalies discoveries forgeries fabrications" at bounding box center [230, 248] width 72 height 16
select select "discoveries"
click at [194, 240] on select "anomalies discoveries forgeries fabrications" at bounding box center [230, 248] width 72 height 16
click at [643, 249] on select "reveals revealed revealing revelation" at bounding box center [661, 248] width 66 height 16
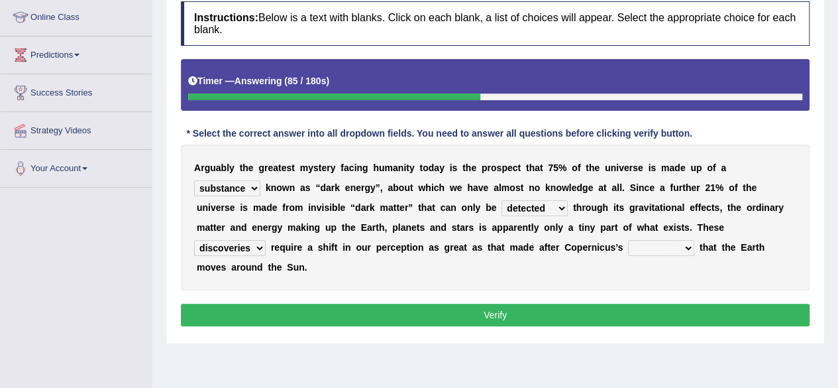
select select "revealed"
click at [628, 240] on select "reveals revealed revealing revelation" at bounding box center [661, 248] width 66 height 16
click at [643, 316] on button "Verify" at bounding box center [495, 314] width 629 height 23
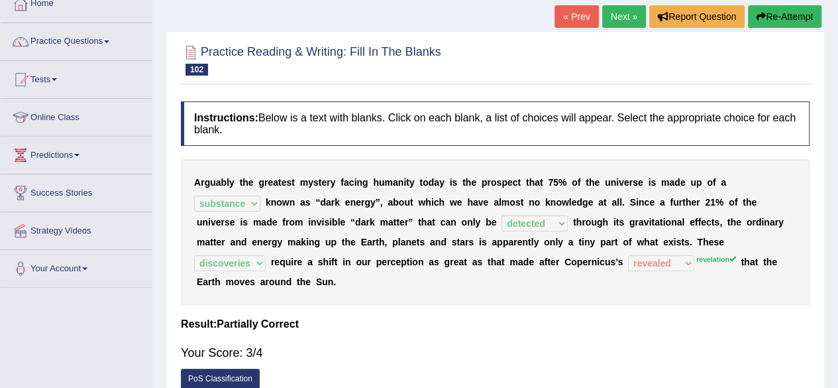
scroll to position [81, 0]
click at [626, 10] on link "Next »" at bounding box center [624, 16] width 44 height 23
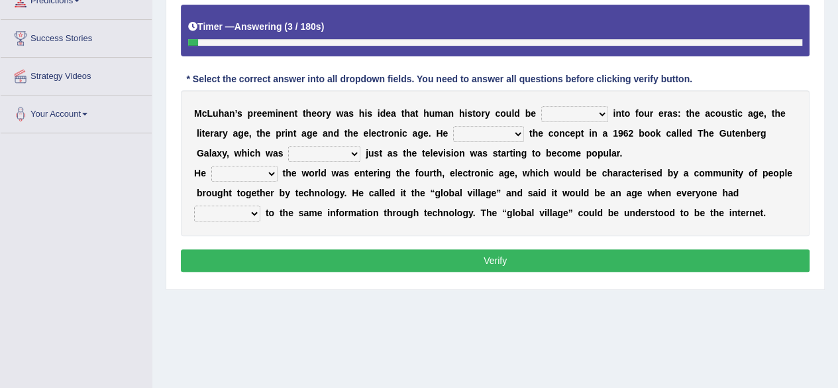
click at [588, 111] on select "divided proposed postulated partitioned" at bounding box center [574, 114] width 67 height 16
select select "divided"
click at [541, 106] on select "divided proposed postulated partitioned" at bounding box center [574, 114] width 67 height 16
click at [478, 124] on div "M [PERSON_NAME] ’ s p r e e m i n e n t t h e o r y w a s h i s i d e a t h a t…" at bounding box center [495, 163] width 629 height 146
click at [487, 129] on select "framed sculpted outlined demarcated" at bounding box center [488, 134] width 71 height 16
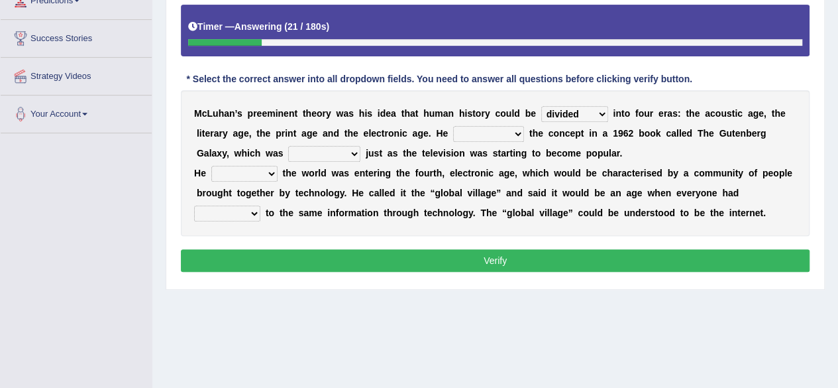
select select "outlined"
click at [453, 126] on select "framed sculpted outlined demarcated" at bounding box center [488, 134] width 71 height 16
click at [328, 160] on div "M [PERSON_NAME] ’ s p r e e m i n e n t t h e o r y w a s h i s i d e a t h a t…" at bounding box center [495, 163] width 629 height 146
click at [332, 155] on select "held released provided constructed" at bounding box center [324, 154] width 72 height 16
select select "held"
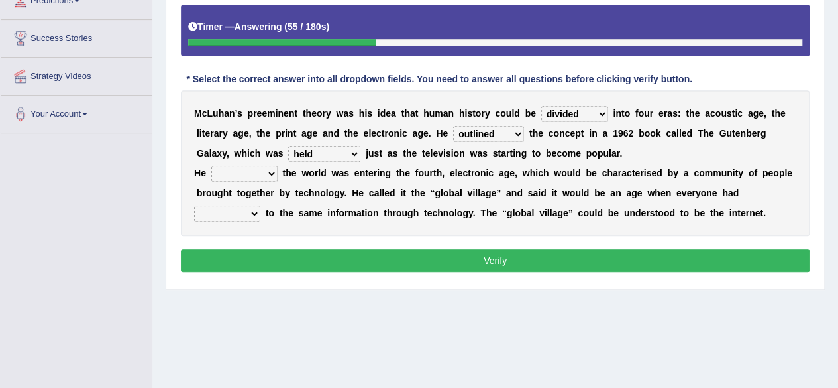
click at [288, 146] on select "held released provided constructed" at bounding box center [324, 154] width 72 height 16
click at [260, 175] on select "predicts predicting prediction predicted" at bounding box center [244, 174] width 66 height 16
select select "predicted"
click at [211, 166] on select "predicts predicting prediction predicted" at bounding box center [244, 174] width 66 height 16
click at [245, 219] on select "read obtain access acquire" at bounding box center [227, 213] width 66 height 16
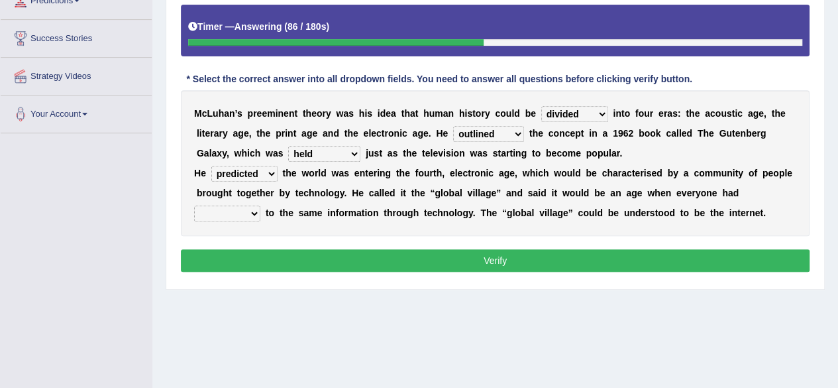
select select "access"
click at [194, 205] on select "read obtain access acquire" at bounding box center [227, 213] width 66 height 16
click at [233, 268] on button "Verify" at bounding box center [495, 260] width 629 height 23
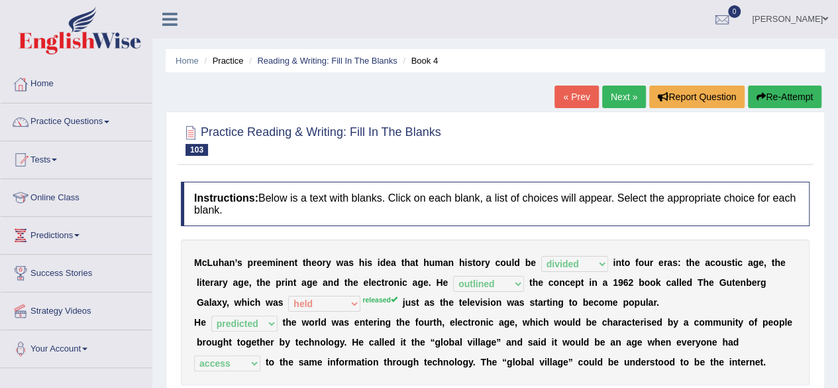
click at [612, 99] on link "Next »" at bounding box center [624, 96] width 44 height 23
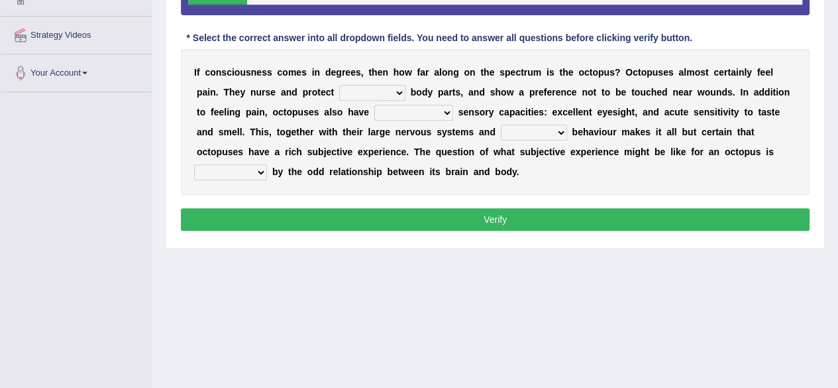
click at [362, 93] on select "active injures actively injured" at bounding box center [372, 93] width 66 height 16
select select "injured"
click at [339, 85] on select "active injures actively injured" at bounding box center [372, 93] width 66 height 16
click at [416, 118] on select "sophisticated lackluster civilized vapid" at bounding box center [413, 113] width 79 height 16
select select "sophisticated"
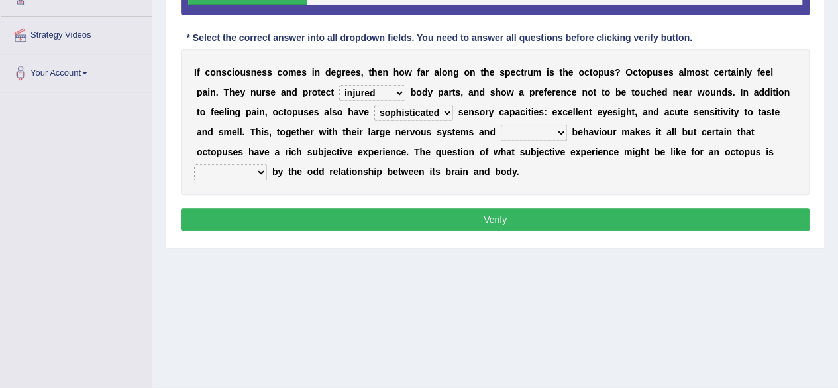
click at [374, 105] on select "sophisticated lackluster civilized vapid" at bounding box center [413, 113] width 79 height 16
click at [526, 136] on select "rude complex ignorant benighted" at bounding box center [534, 133] width 66 height 16
select select "complex"
click at [501, 125] on select "rude complex ignorant benighted" at bounding box center [534, 133] width 66 height 16
click at [253, 171] on select "evident explained complicated delineated" at bounding box center [230, 172] width 73 height 16
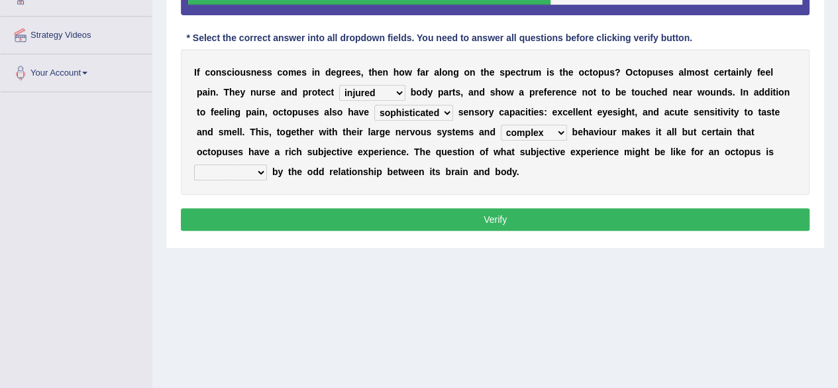
select select "complicated"
click at [194, 164] on select "evident explained complicated delineated" at bounding box center [230, 172] width 73 height 16
click at [269, 223] on button "Verify" at bounding box center [495, 219] width 629 height 23
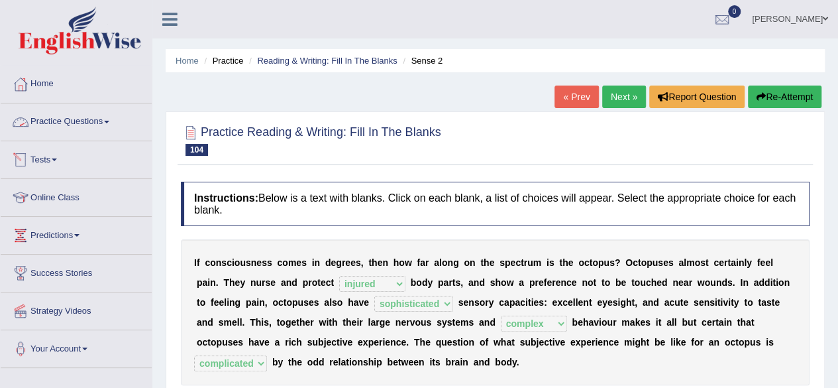
click at [97, 133] on link "Practice Questions" at bounding box center [76, 119] width 151 height 33
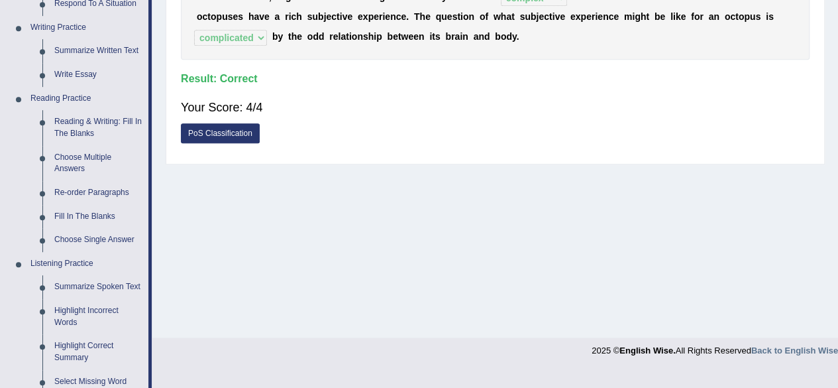
scroll to position [332, 0]
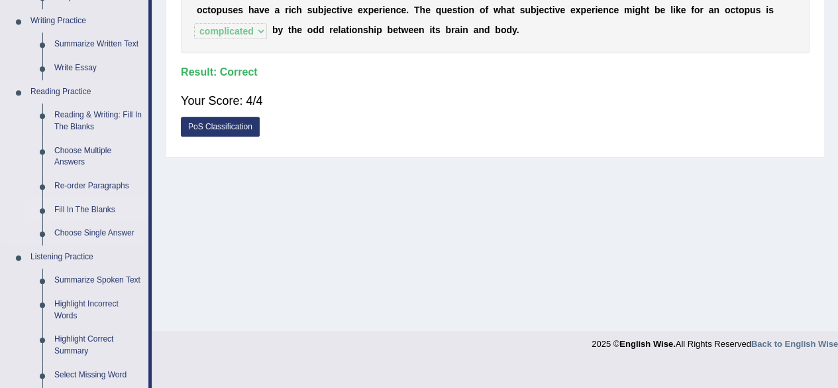
click at [105, 207] on link "Fill In The Blanks" at bounding box center [98, 210] width 100 height 24
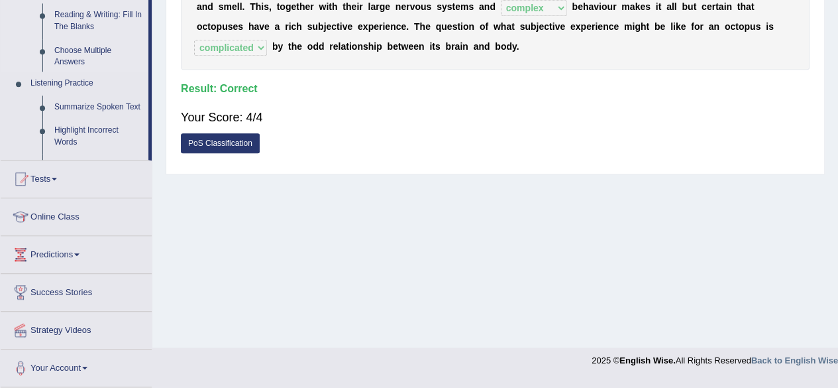
scroll to position [231, 0]
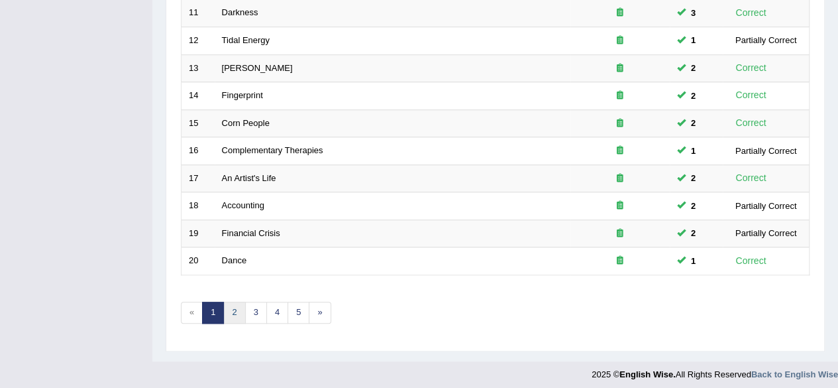
click at [239, 310] on link "2" at bounding box center [234, 312] width 22 height 22
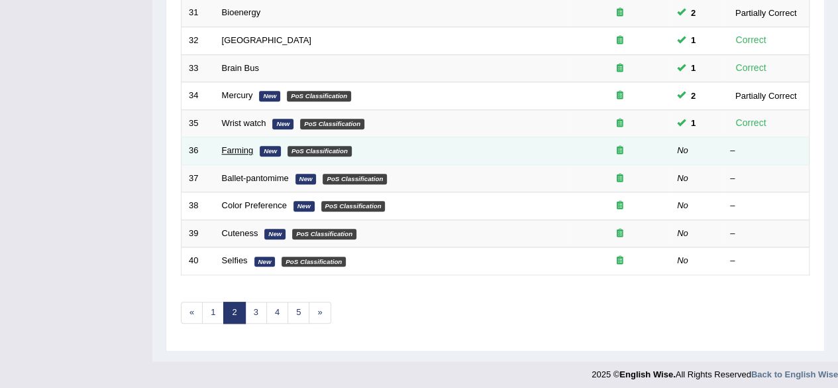
click at [232, 146] on link "Farming" at bounding box center [238, 150] width 32 height 10
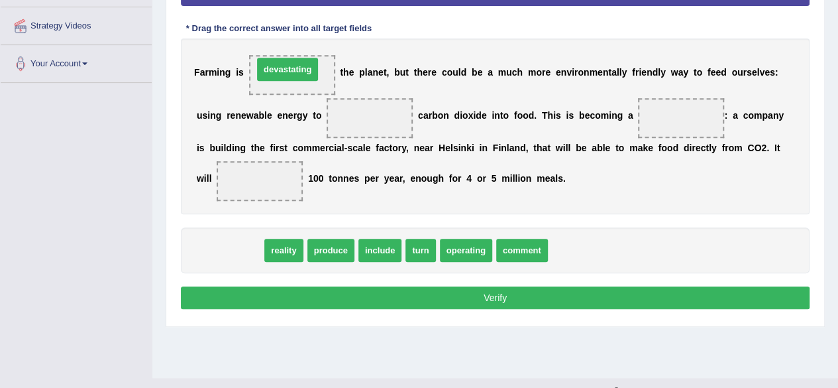
drag, startPoint x: 236, startPoint y: 250, endPoint x: 293, endPoint y: 74, distance: 185.2
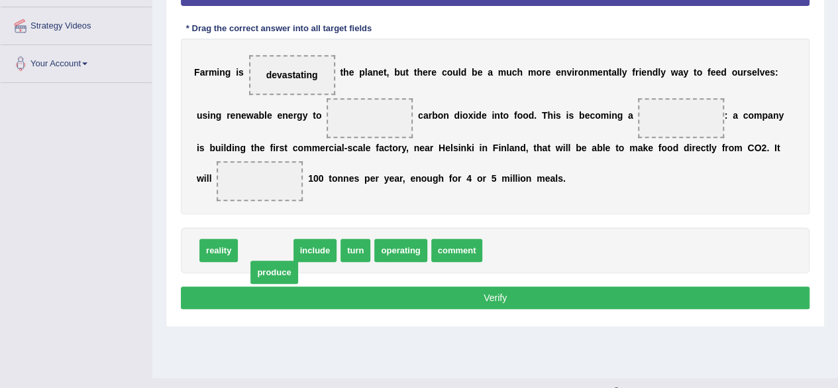
drag, startPoint x: 265, startPoint y: 246, endPoint x: 273, endPoint y: 268, distance: 22.6
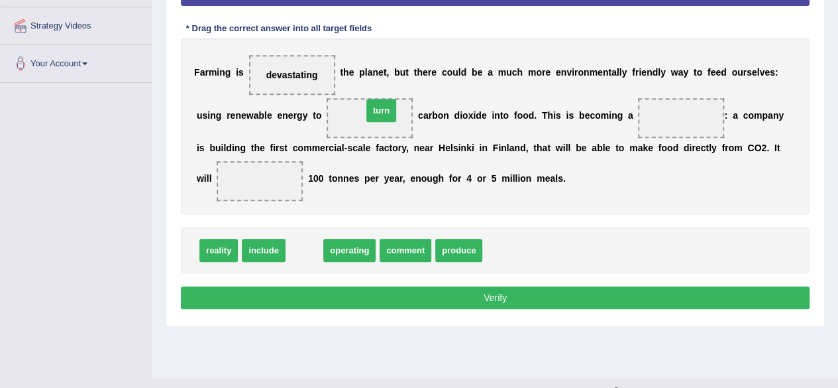
drag, startPoint x: 309, startPoint y: 250, endPoint x: 387, endPoint y: 110, distance: 160.1
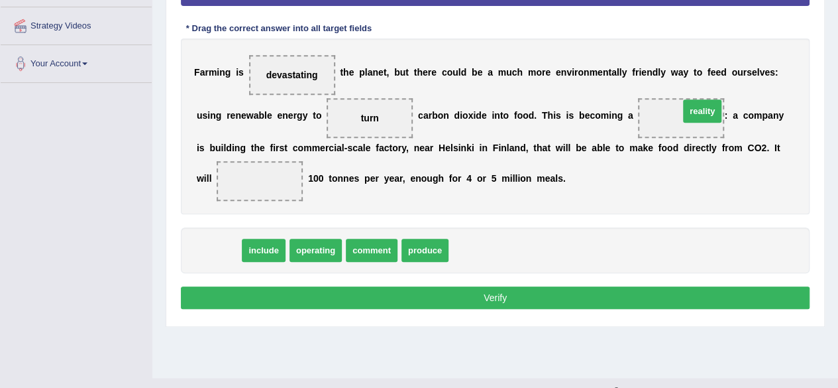
drag, startPoint x: 212, startPoint y: 250, endPoint x: 692, endPoint y: 111, distance: 499.2
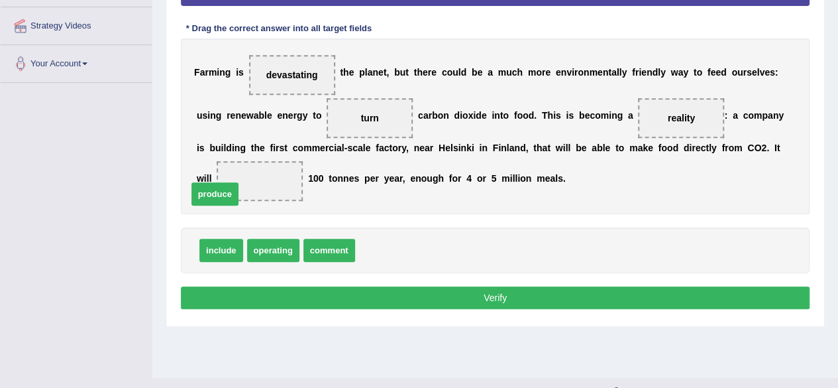
drag, startPoint x: 383, startPoint y: 245, endPoint x: 217, endPoint y: 189, distance: 174.9
click at [280, 292] on button "Verify" at bounding box center [495, 297] width 629 height 23
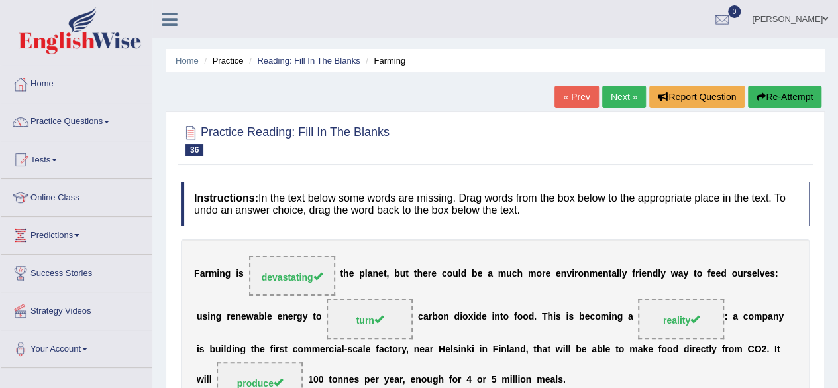
click at [616, 103] on link "Next »" at bounding box center [624, 96] width 44 height 23
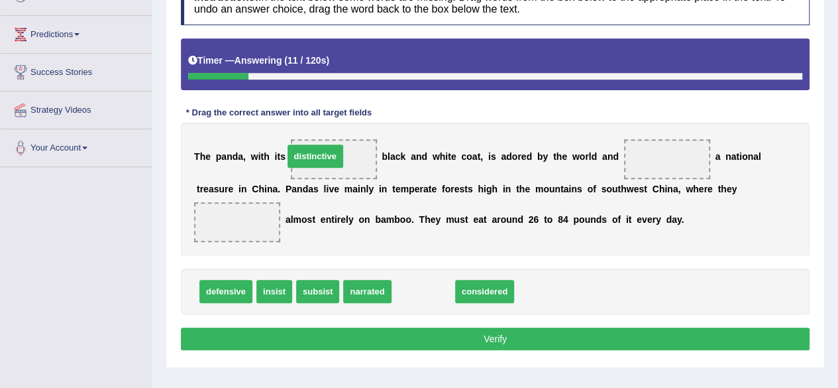
drag, startPoint x: 419, startPoint y: 290, endPoint x: 311, endPoint y: 155, distance: 173.0
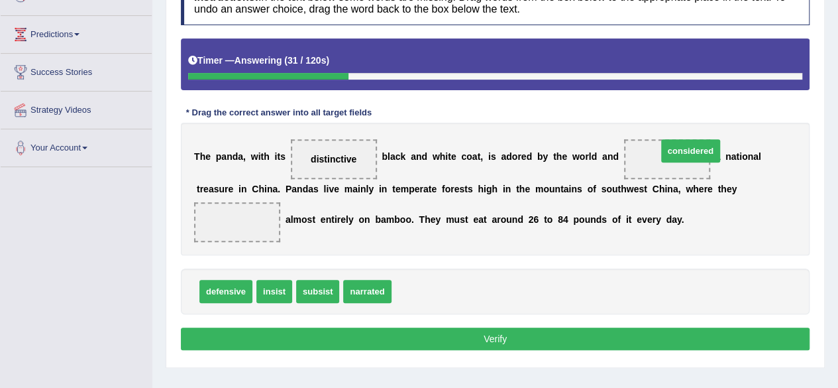
drag, startPoint x: 417, startPoint y: 282, endPoint x: 683, endPoint y: 141, distance: 300.8
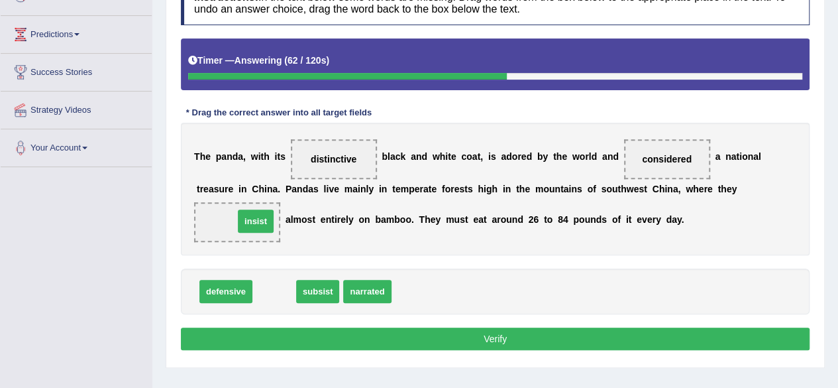
drag, startPoint x: 280, startPoint y: 291, endPoint x: 261, endPoint y: 221, distance: 72.6
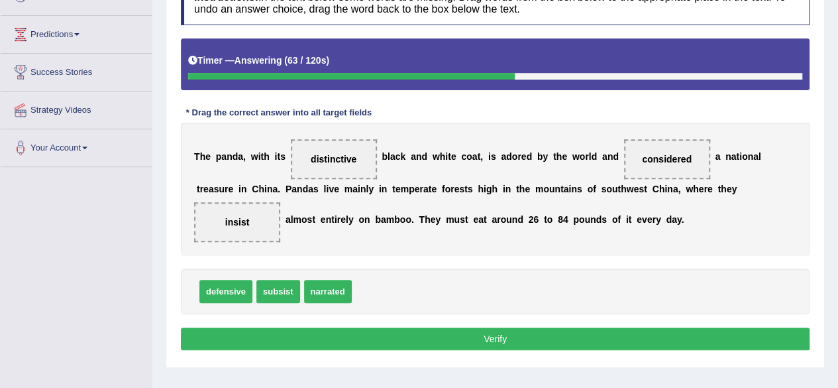
click at [360, 331] on button "Verify" at bounding box center [495, 338] width 629 height 23
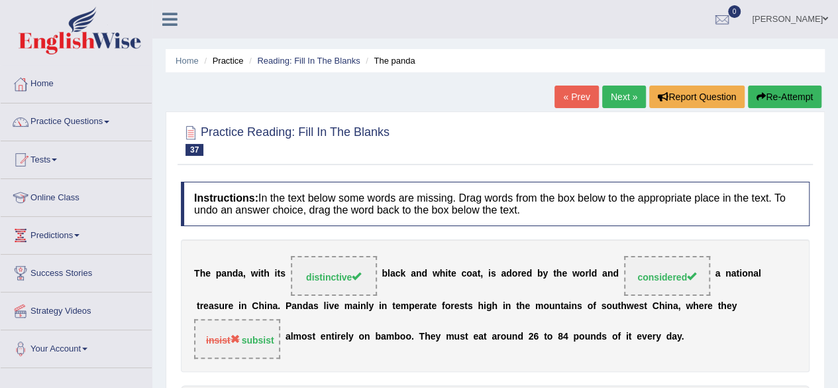
click at [623, 105] on link "Next »" at bounding box center [624, 96] width 44 height 23
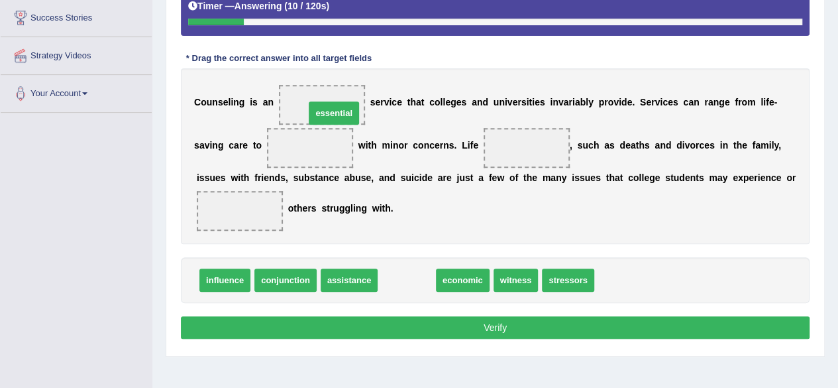
drag, startPoint x: 419, startPoint y: 273, endPoint x: 346, endPoint y: 106, distance: 182.1
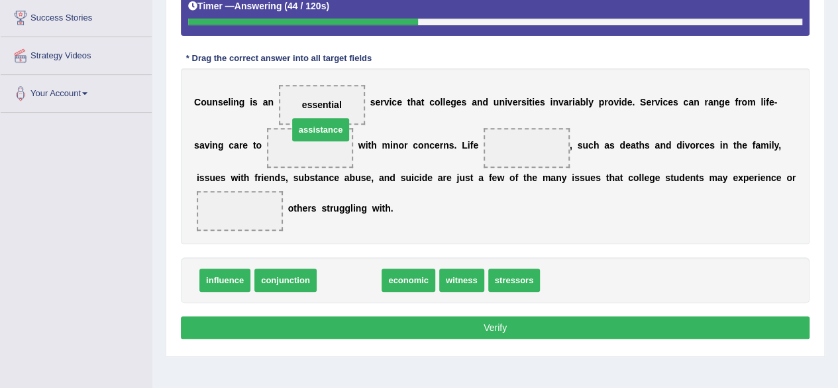
drag, startPoint x: 354, startPoint y: 284, endPoint x: 325, endPoint y: 123, distance: 163.5
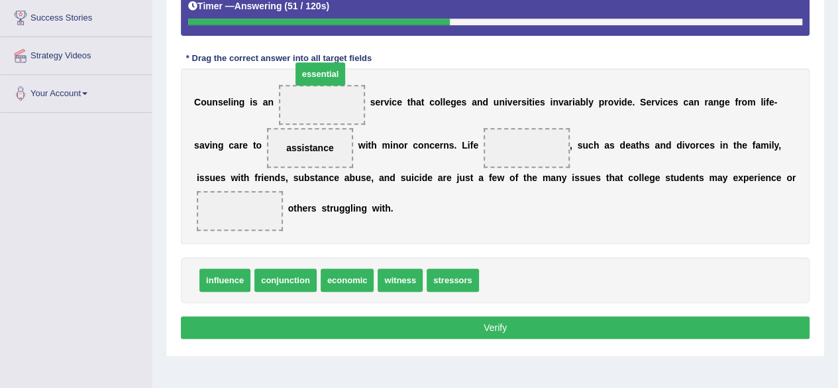
drag, startPoint x: 510, startPoint y: 272, endPoint x: 322, endPoint y: 47, distance: 293.5
click at [322, 62] on span "essential" at bounding box center [320, 73] width 50 height 23
drag, startPoint x: 505, startPoint y: 282, endPoint x: 315, endPoint y: 101, distance: 262.4
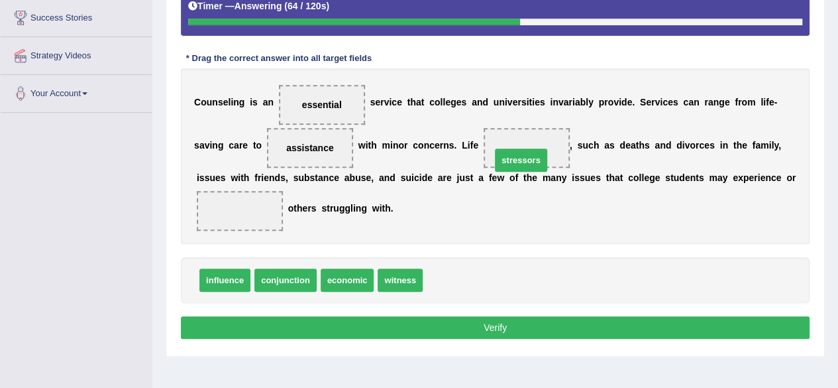
drag, startPoint x: 461, startPoint y: 284, endPoint x: 529, endPoint y: 164, distance: 138.5
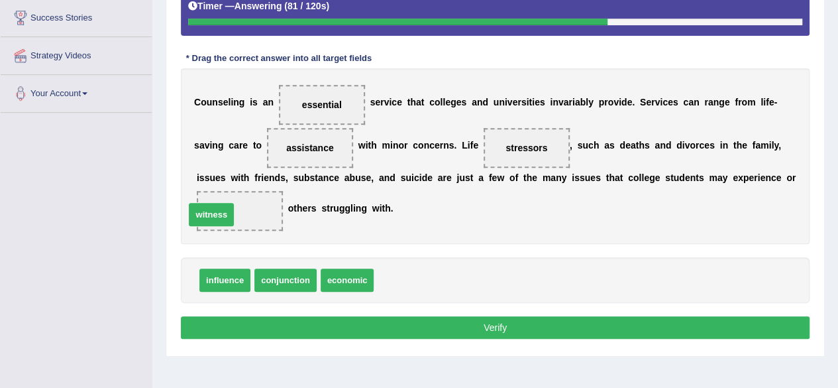
drag, startPoint x: 395, startPoint y: 278, endPoint x: 207, endPoint y: 211, distance: 200.1
click at [329, 327] on button "Verify" at bounding box center [495, 327] width 629 height 23
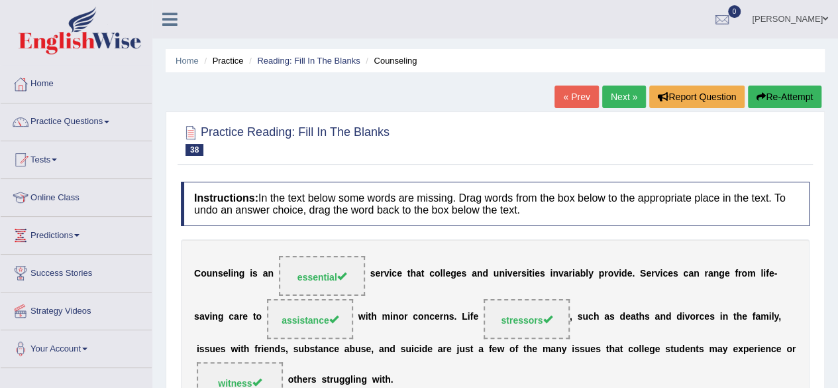
click at [613, 102] on link "Next »" at bounding box center [624, 96] width 44 height 23
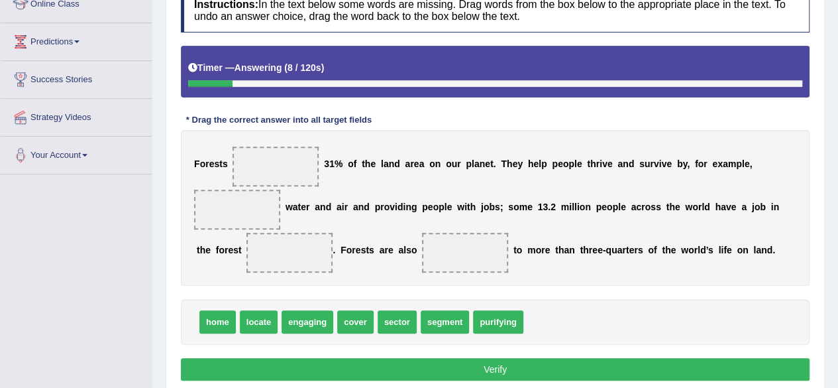
drag, startPoint x: 354, startPoint y: 333, endPoint x: 354, endPoint y: 321, distance: 12.6
click at [354, 321] on div "home locate engaging cover sector segment purifying" at bounding box center [495, 322] width 629 height 46
drag, startPoint x: 354, startPoint y: 321, endPoint x: 289, endPoint y: 164, distance: 169.3
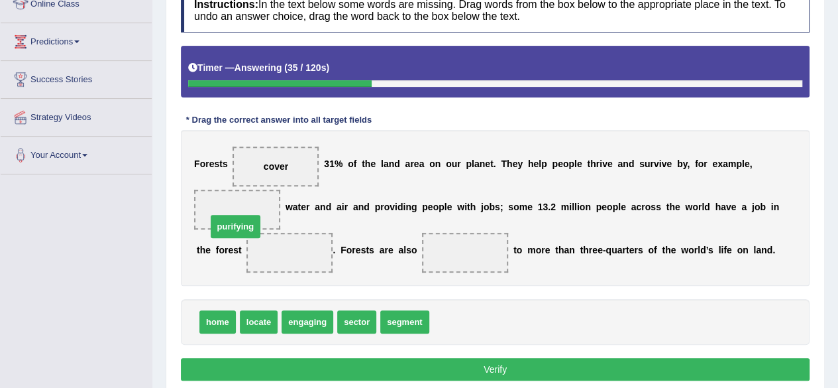
drag, startPoint x: 449, startPoint y: 319, endPoint x: 227, endPoint y: 224, distance: 242.2
drag, startPoint x: 284, startPoint y: 248, endPoint x: 229, endPoint y: 207, distance: 68.1
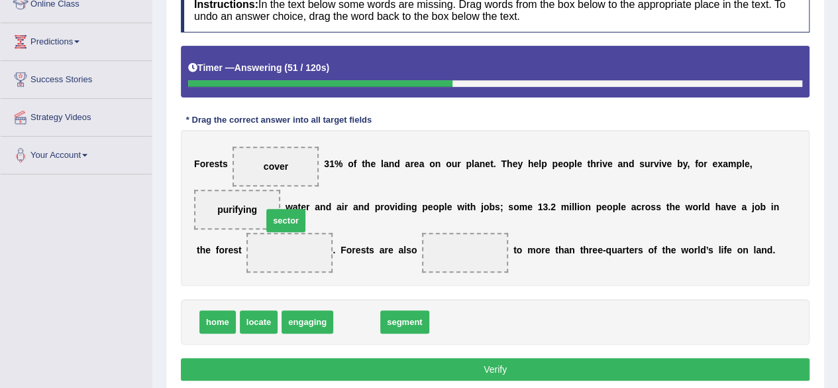
drag, startPoint x: 366, startPoint y: 327, endPoint x: 295, endPoint y: 216, distance: 131.4
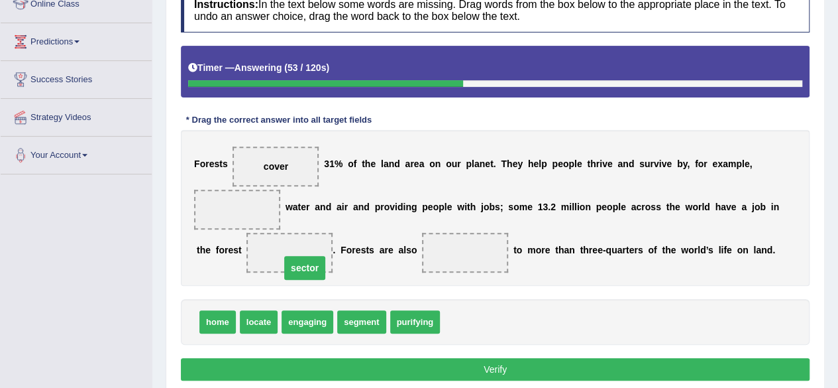
drag, startPoint x: 236, startPoint y: 205, endPoint x: 303, endPoint y: 263, distance: 88.8
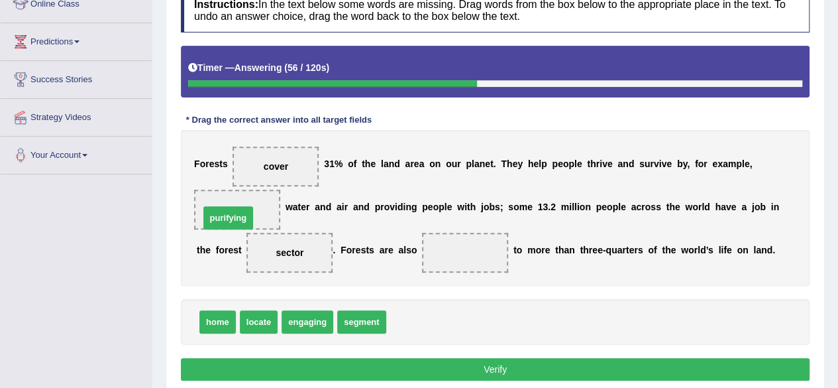
drag, startPoint x: 404, startPoint y: 320, endPoint x: 217, endPoint y: 216, distance: 213.8
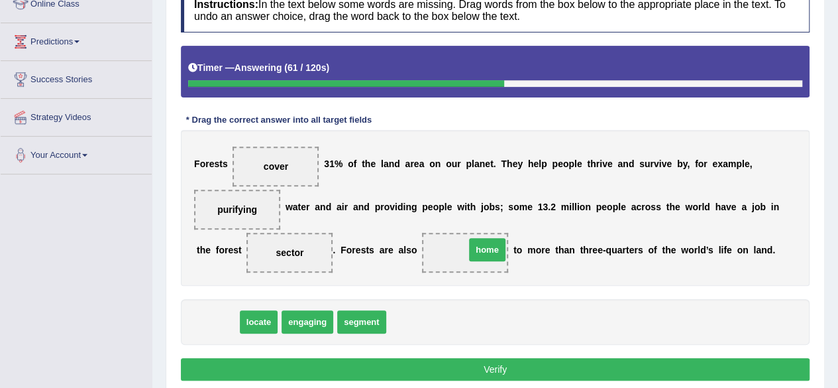
drag, startPoint x: 210, startPoint y: 321, endPoint x: 464, endPoint y: 254, distance: 262.6
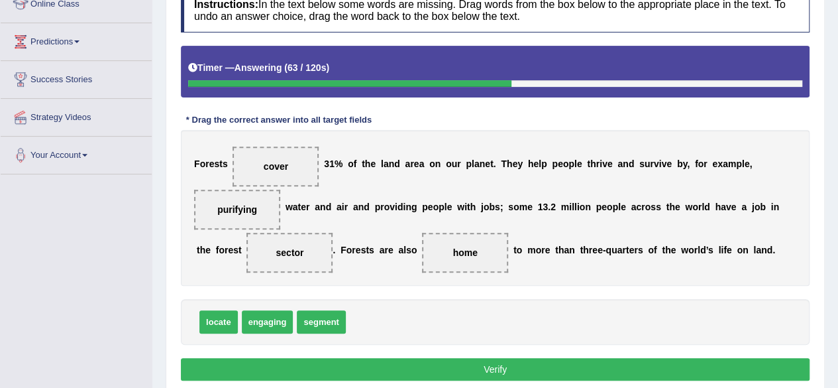
click at [440, 362] on button "Verify" at bounding box center [495, 369] width 629 height 23
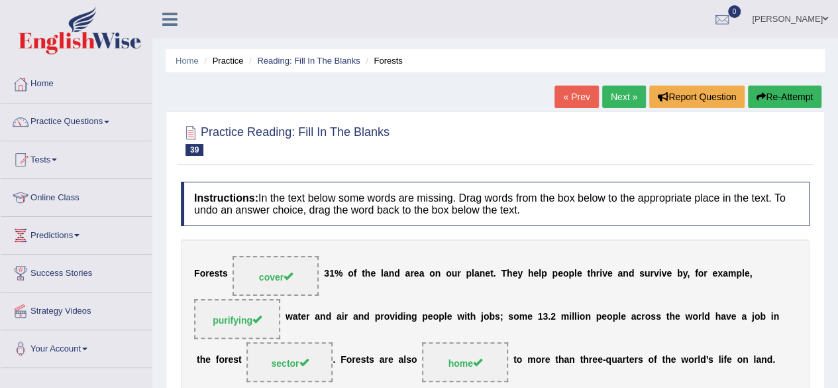
click at [617, 104] on link "Next »" at bounding box center [624, 96] width 44 height 23
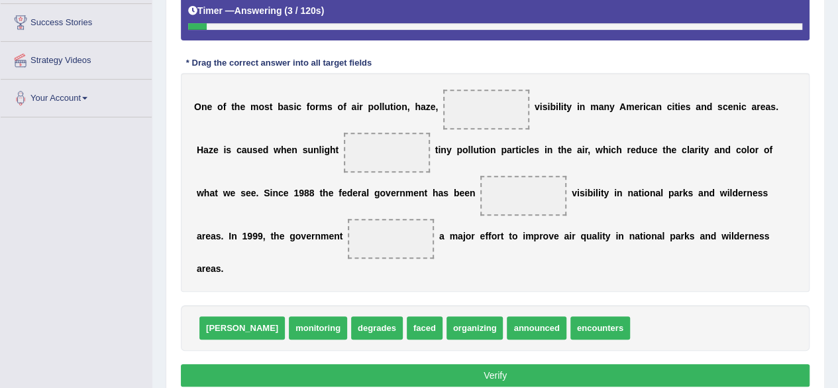
scroll to position [256, 0]
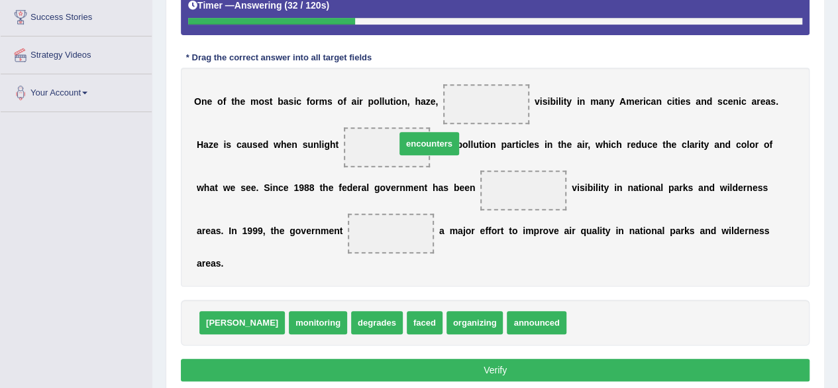
drag, startPoint x: 575, startPoint y: 316, endPoint x: 404, endPoint y: 137, distance: 247.4
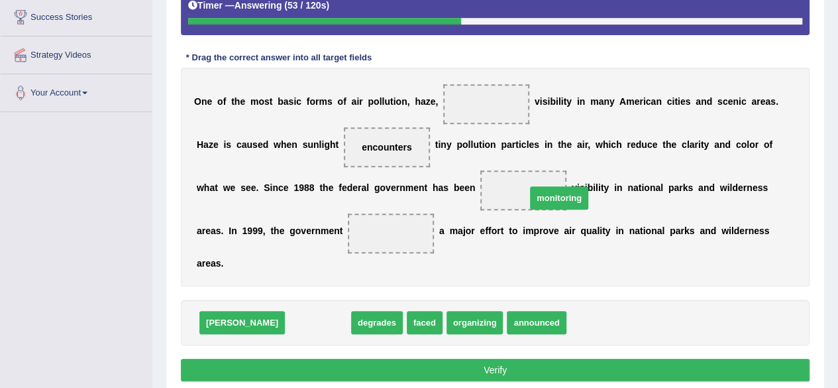
drag, startPoint x: 298, startPoint y: 324, endPoint x: 539, endPoint y: 199, distance: 270.8
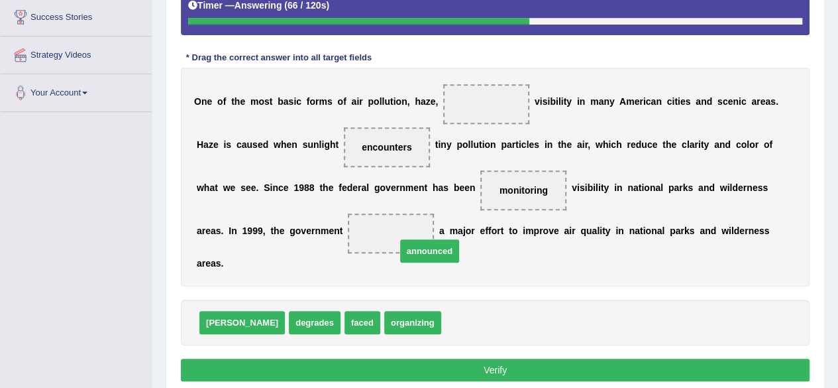
drag, startPoint x: 432, startPoint y: 327, endPoint x: 387, endPoint y: 255, distance: 84.5
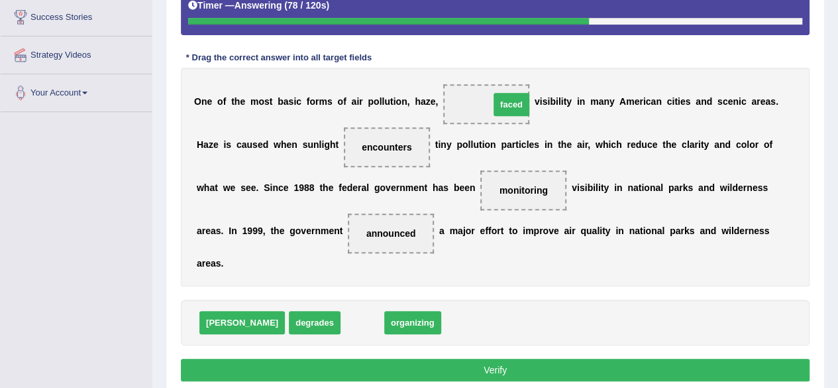
drag, startPoint x: 330, startPoint y: 317, endPoint x: 479, endPoint y: 99, distance: 264.0
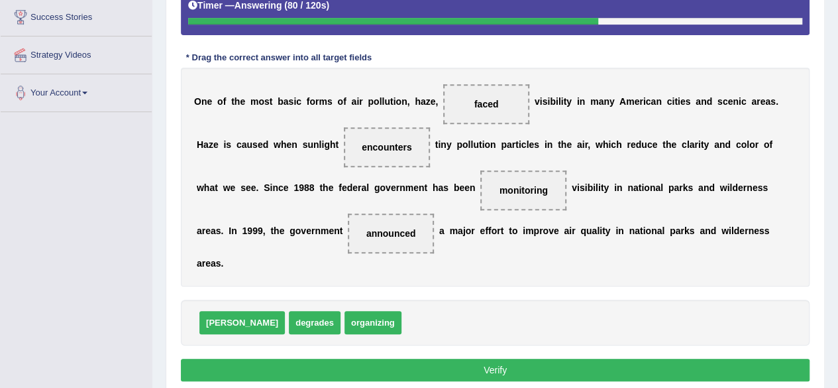
click at [360, 369] on button "Verify" at bounding box center [495, 369] width 629 height 23
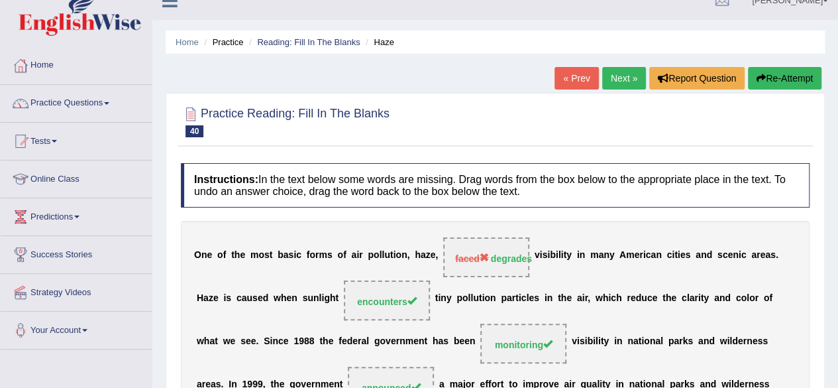
scroll to position [0, 0]
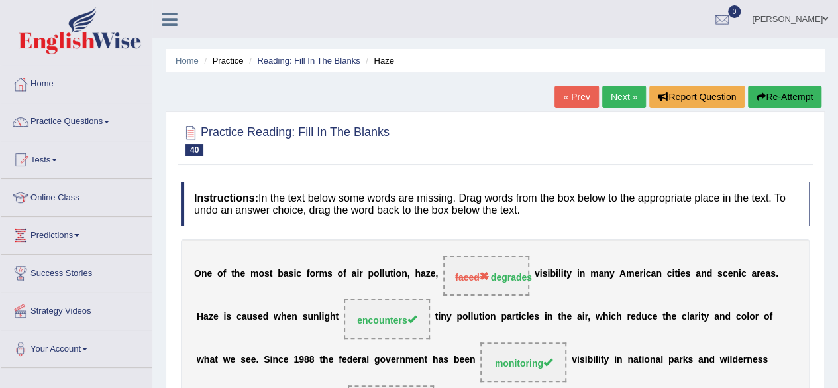
click at [618, 100] on link "Next »" at bounding box center [624, 96] width 44 height 23
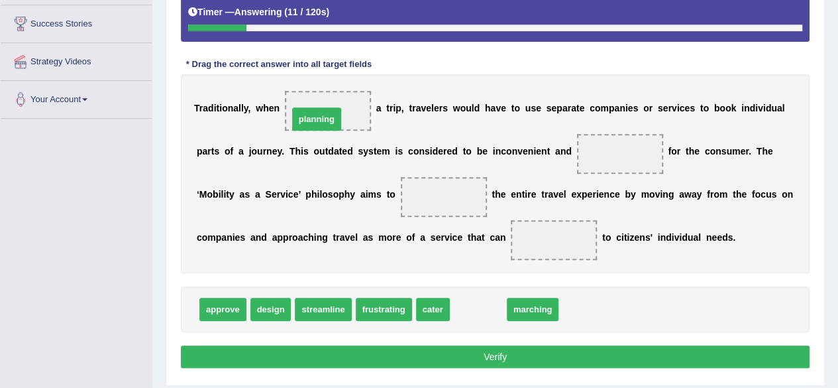
drag, startPoint x: 468, startPoint y: 308, endPoint x: 306, endPoint y: 118, distance: 249.5
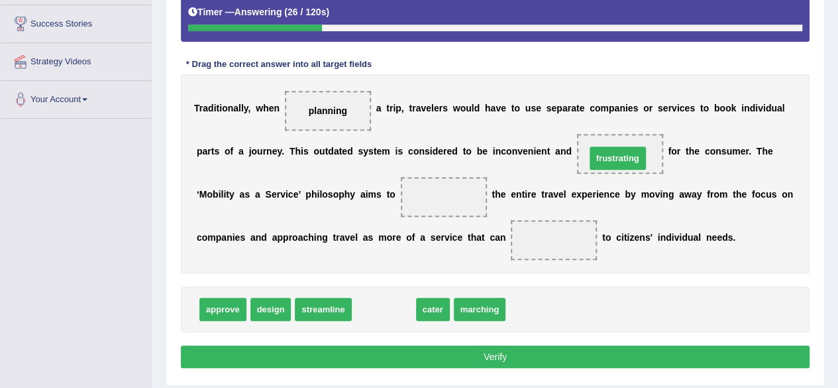
drag, startPoint x: 392, startPoint y: 303, endPoint x: 625, endPoint y: 152, distance: 277.8
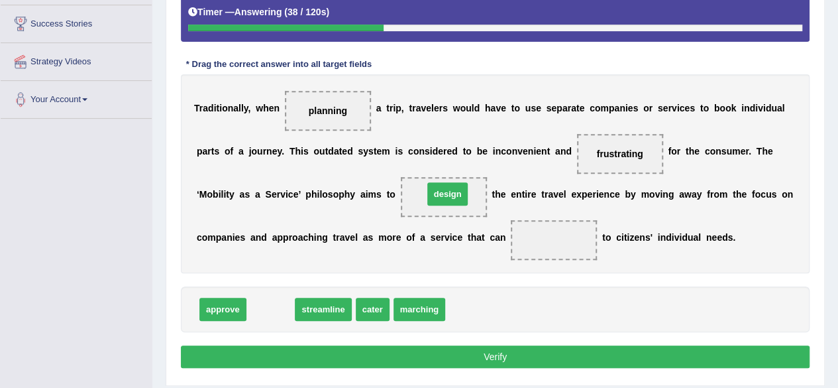
drag, startPoint x: 271, startPoint y: 305, endPoint x: 448, endPoint y: 177, distance: 218.6
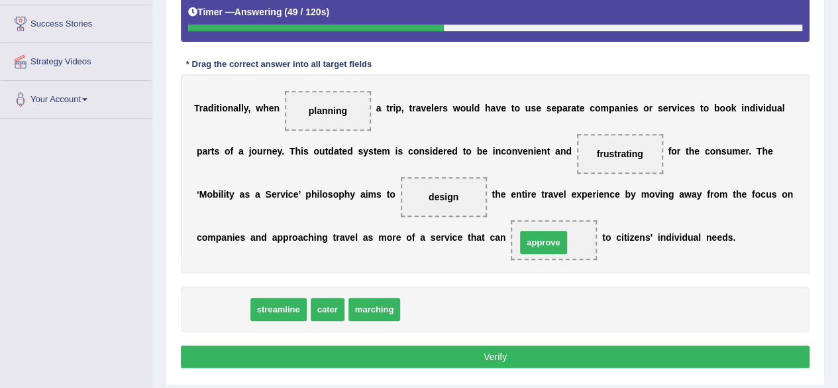
drag, startPoint x: 227, startPoint y: 308, endPoint x: 547, endPoint y: 241, distance: 327.5
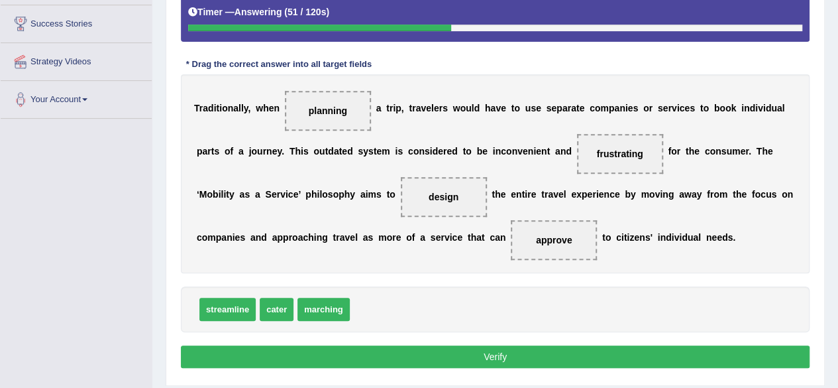
click at [463, 356] on button "Verify" at bounding box center [495, 356] width 629 height 23
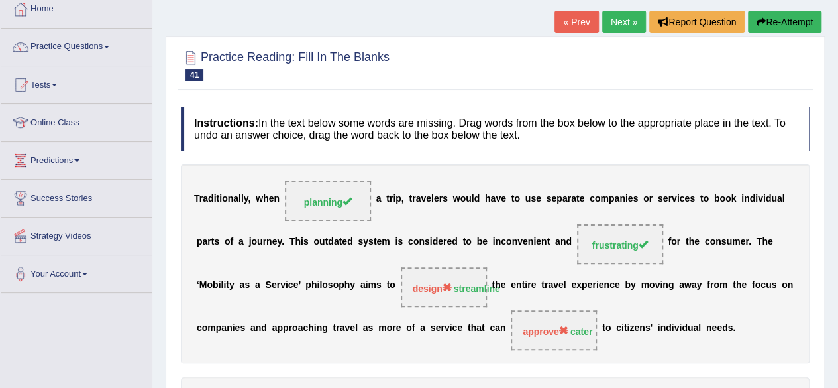
scroll to position [66, 0]
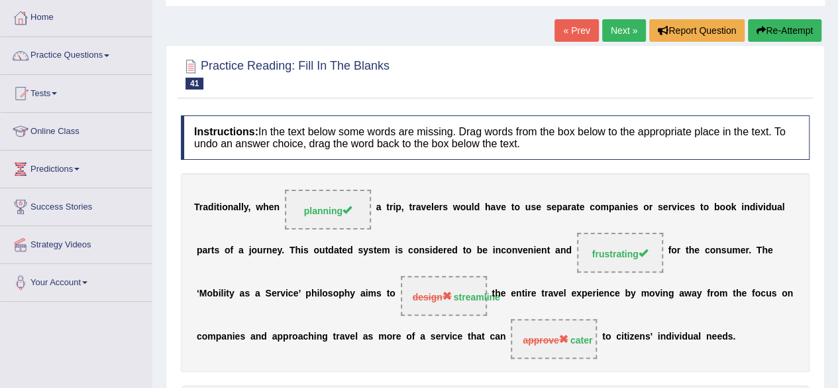
click at [784, 26] on button "Re-Attempt" at bounding box center [785, 30] width 74 height 23
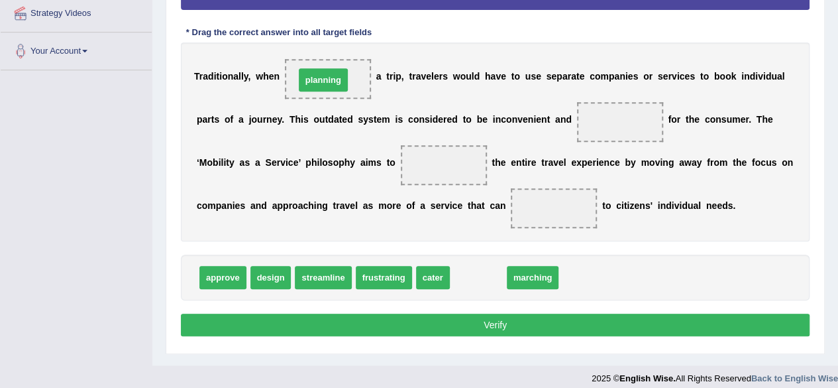
drag, startPoint x: 465, startPoint y: 282, endPoint x: 310, endPoint y: 87, distance: 248.4
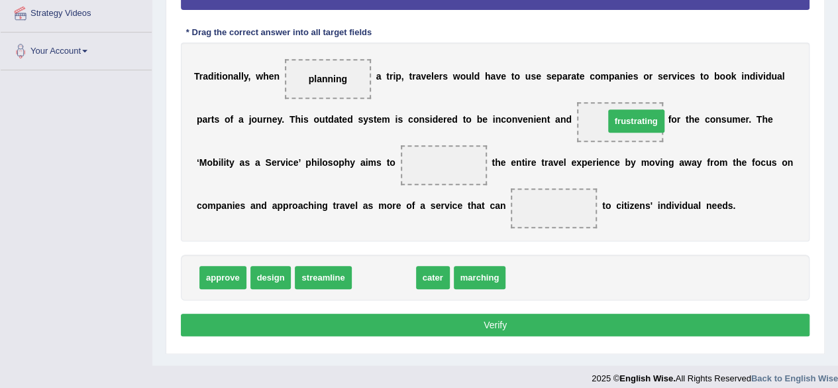
drag, startPoint x: 406, startPoint y: 275, endPoint x: 657, endPoint y: 119, distance: 295.8
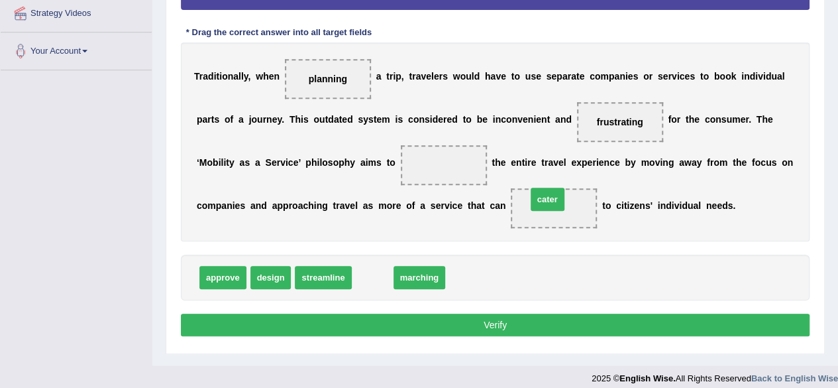
drag, startPoint x: 362, startPoint y: 278, endPoint x: 535, endPoint y: 206, distance: 187.7
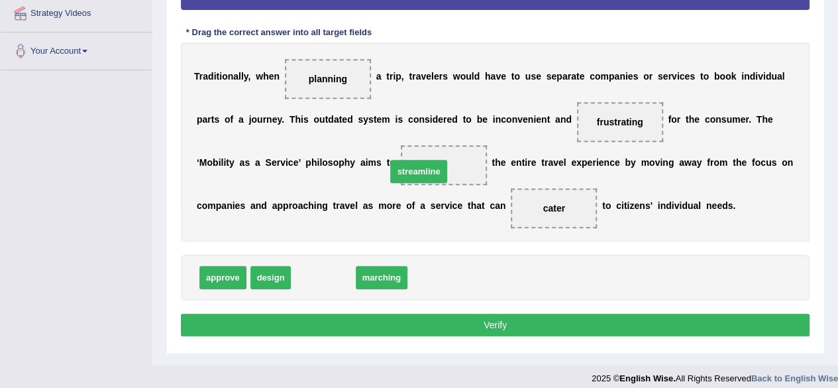
drag, startPoint x: 307, startPoint y: 276, endPoint x: 405, endPoint y: 174, distance: 142.4
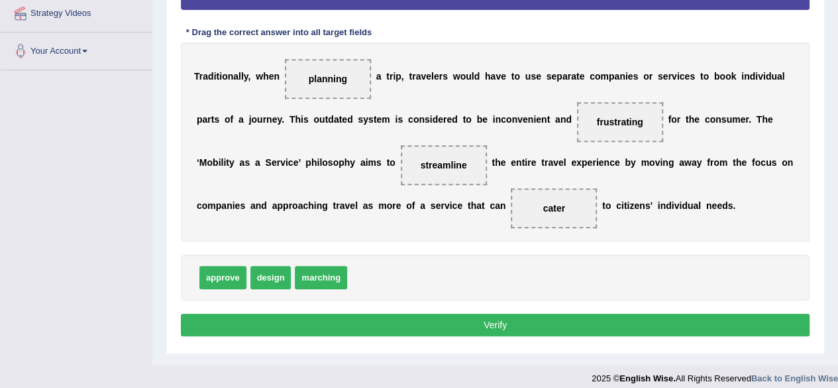
click at [355, 319] on button "Verify" at bounding box center [495, 324] width 629 height 23
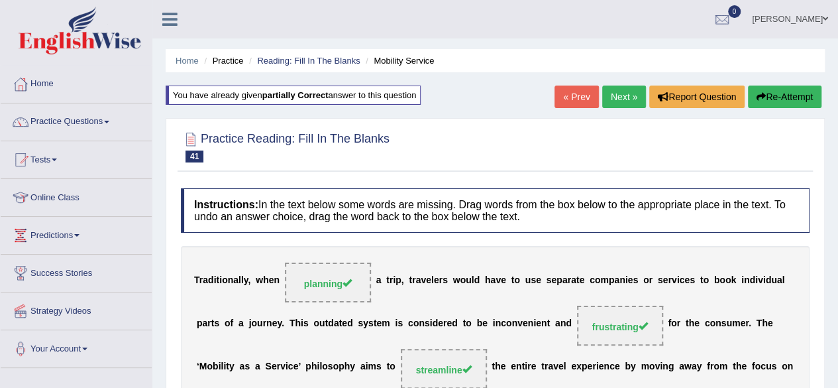
click at [624, 95] on link "Next »" at bounding box center [624, 96] width 44 height 23
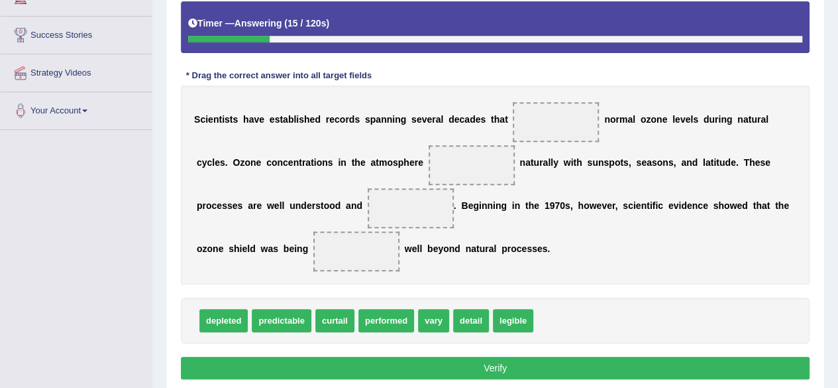
scroll to position [236, 0]
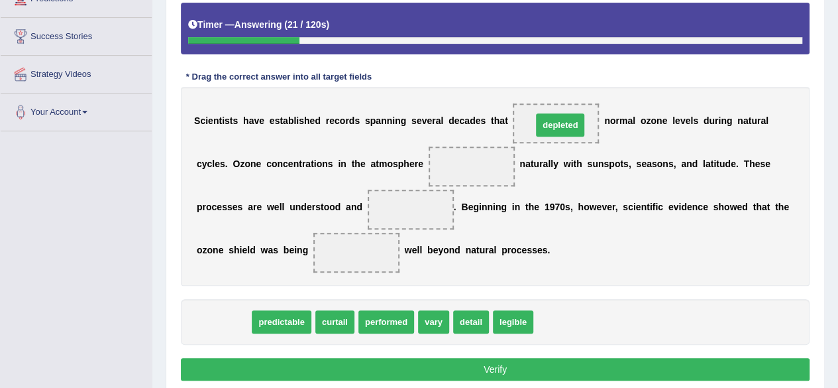
drag, startPoint x: 232, startPoint y: 323, endPoint x: 566, endPoint y: 133, distance: 384.8
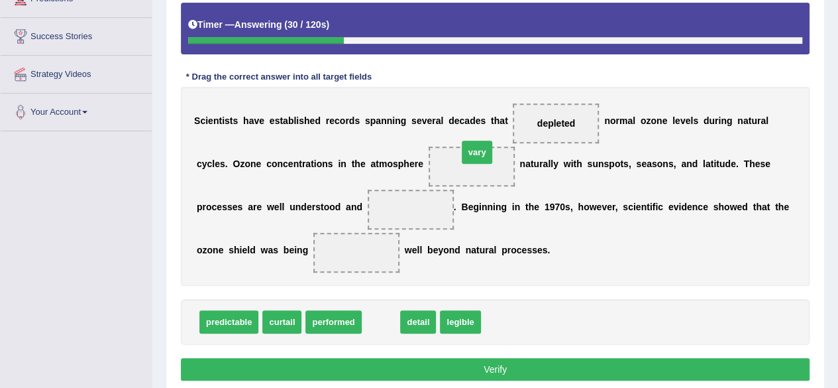
drag, startPoint x: 382, startPoint y: 321, endPoint x: 478, endPoint y: 152, distance: 194.9
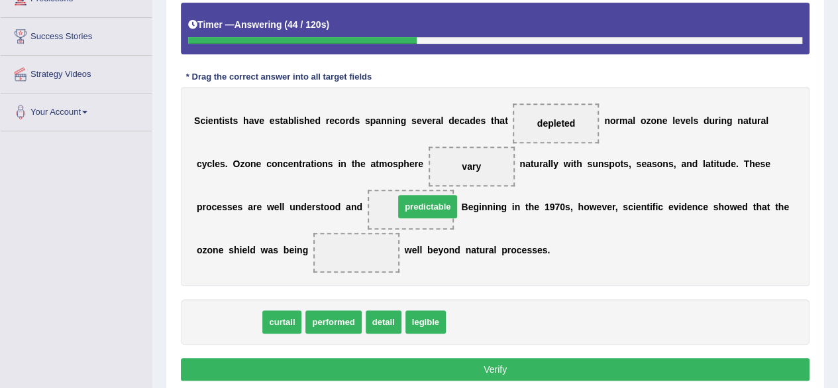
drag, startPoint x: 241, startPoint y: 319, endPoint x: 435, endPoint y: 205, distance: 224.2
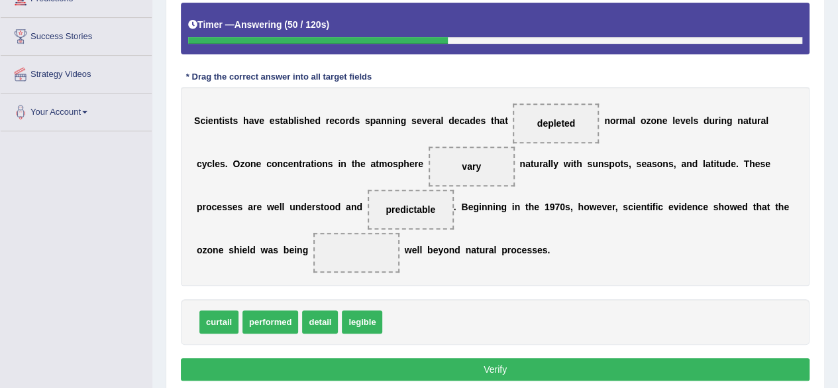
click at [276, 327] on span "performed" at bounding box center [270, 321] width 56 height 23
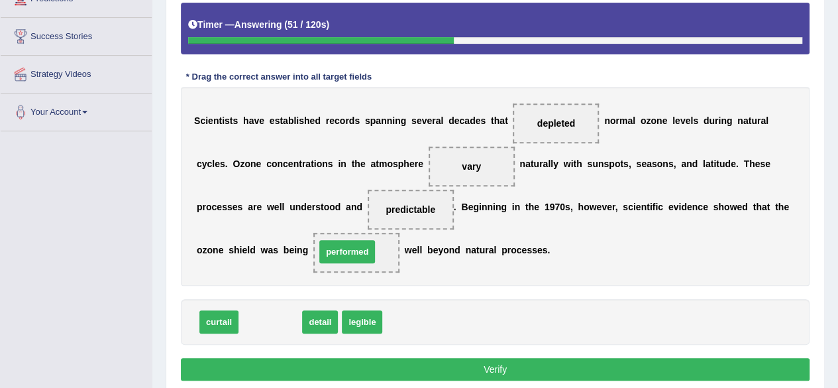
drag, startPoint x: 276, startPoint y: 327, endPoint x: 355, endPoint y: 265, distance: 101.0
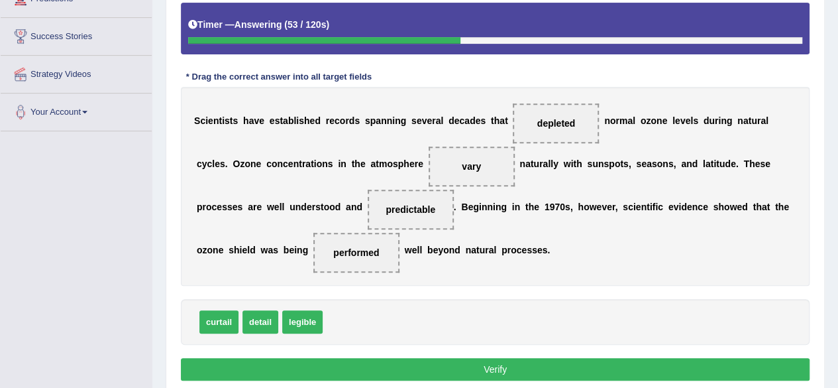
click at [323, 367] on button "Verify" at bounding box center [495, 369] width 629 height 23
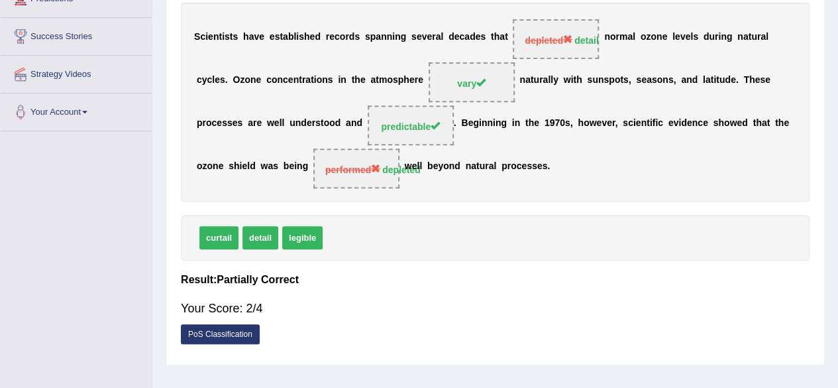
scroll to position [0, 0]
